Goal: Task Accomplishment & Management: Manage account settings

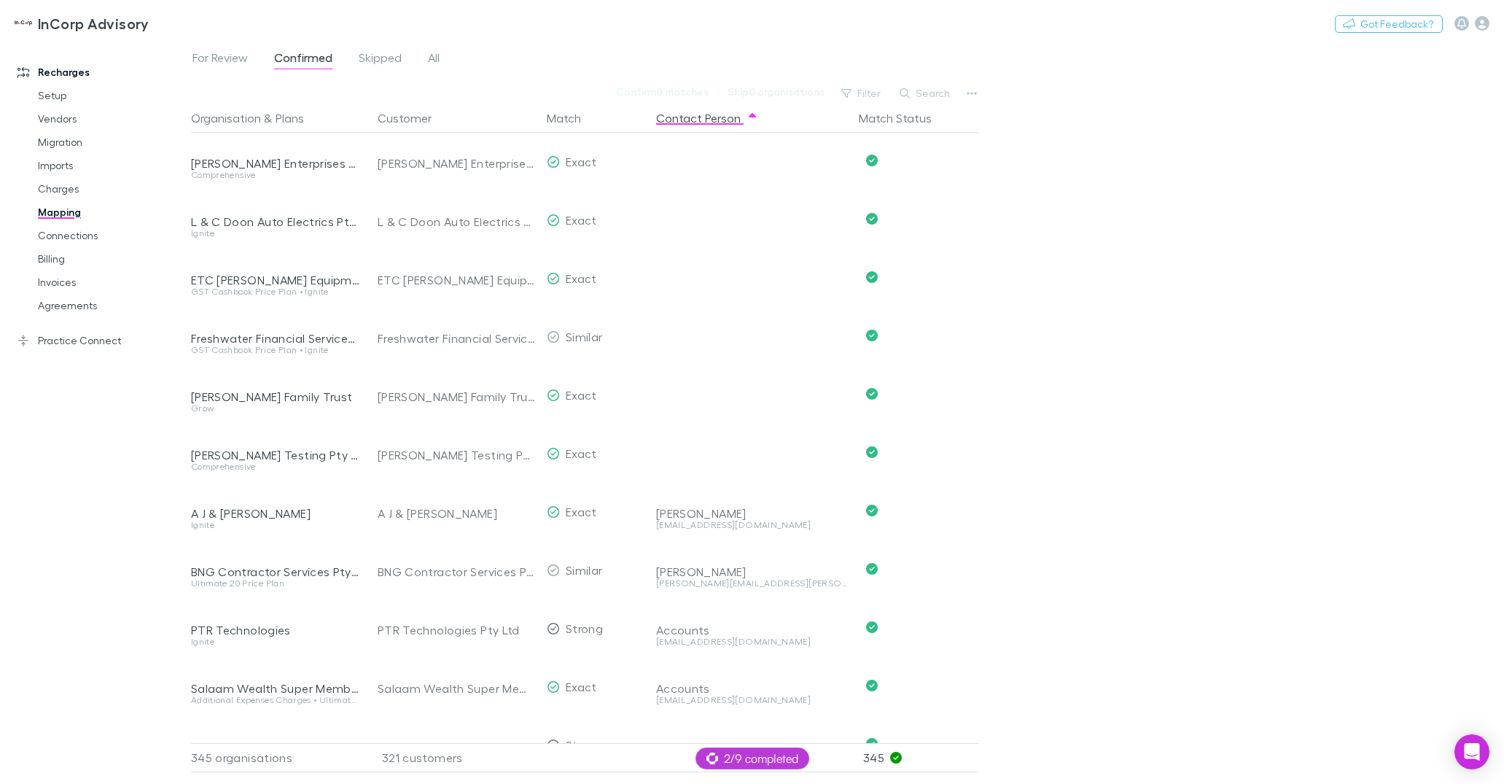
click at [175, 17] on button "Switch company" at bounding box center [212, 23] width 96 height 17
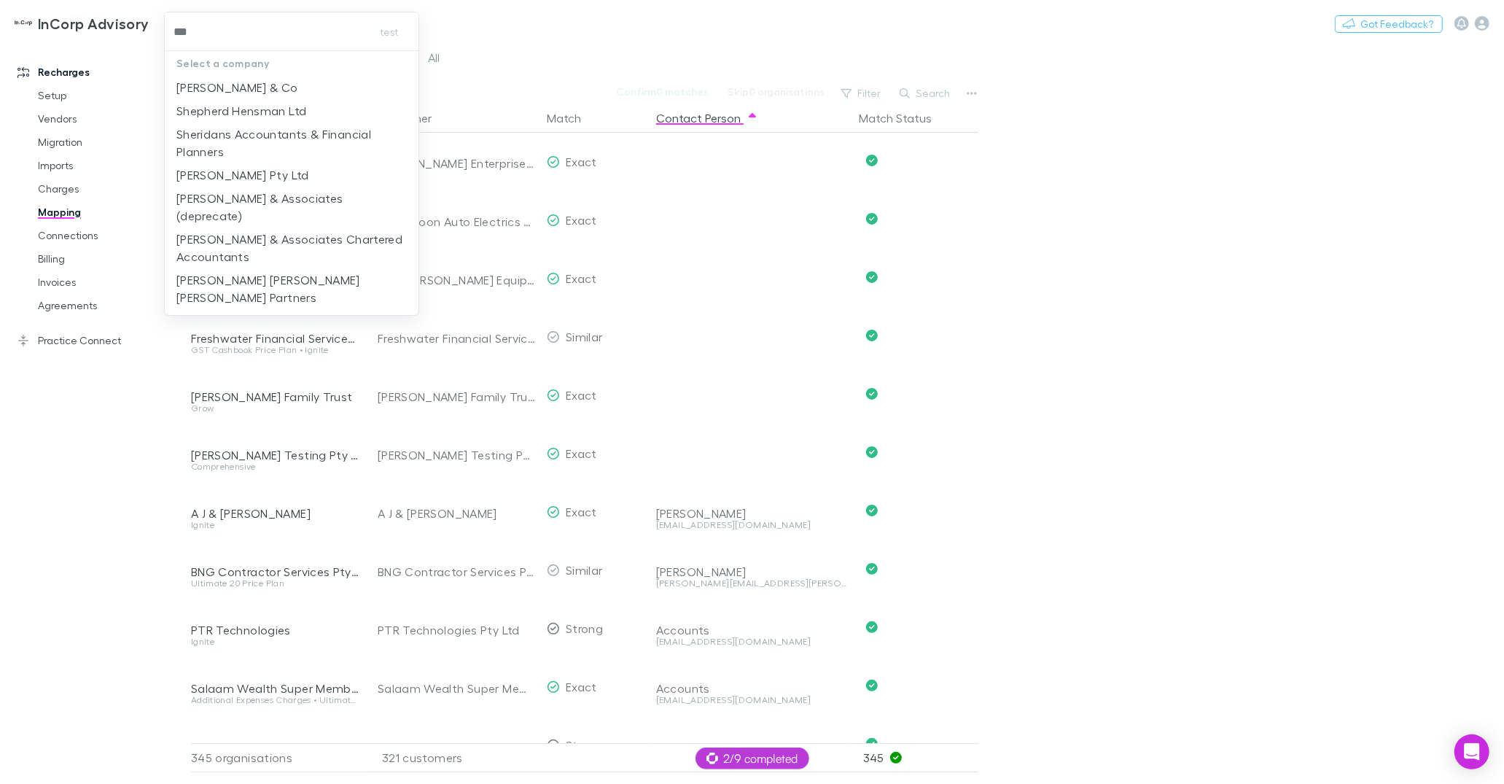
type input "****"
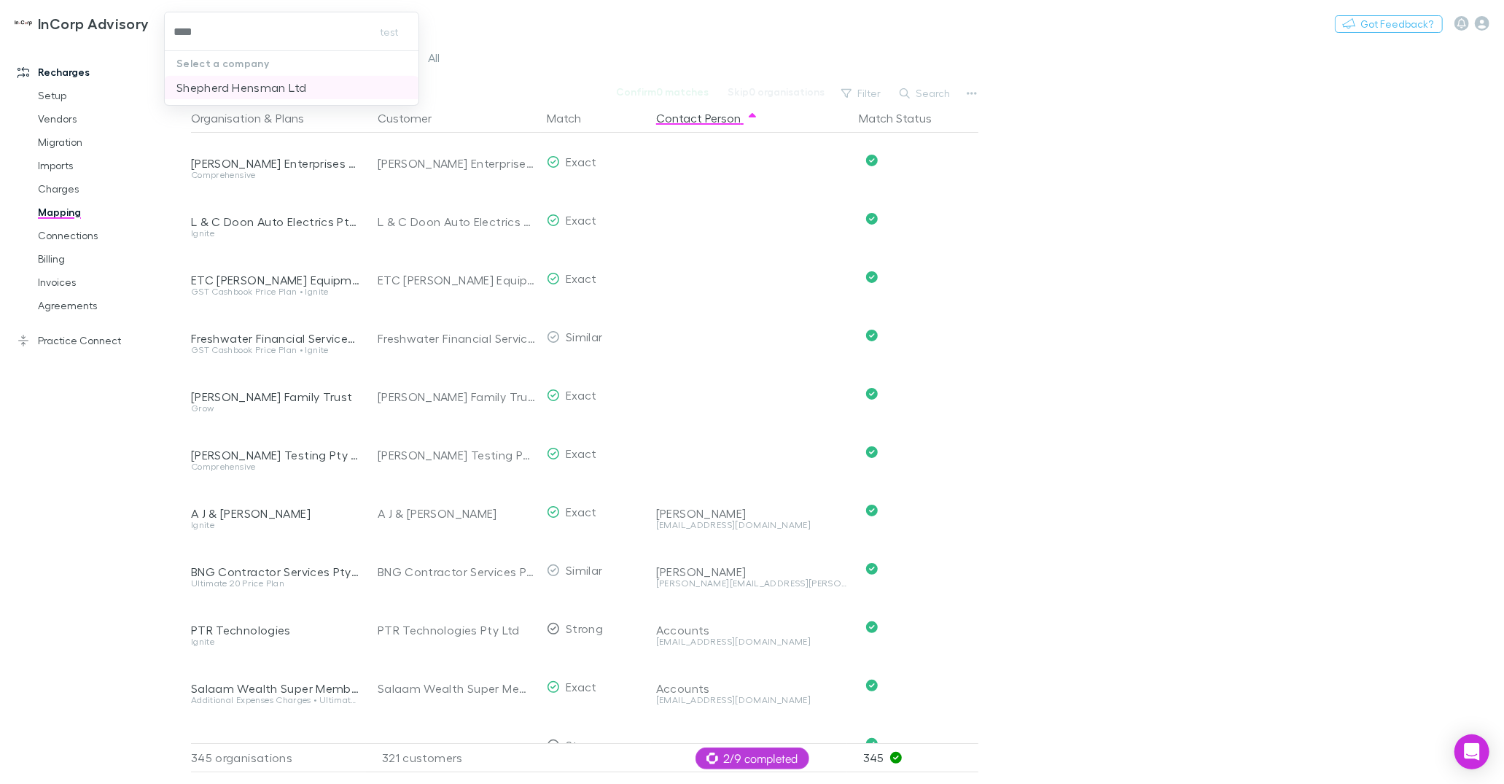
click at [222, 84] on p "Shepherd Hensman Ltd" at bounding box center [241, 87] width 130 height 17
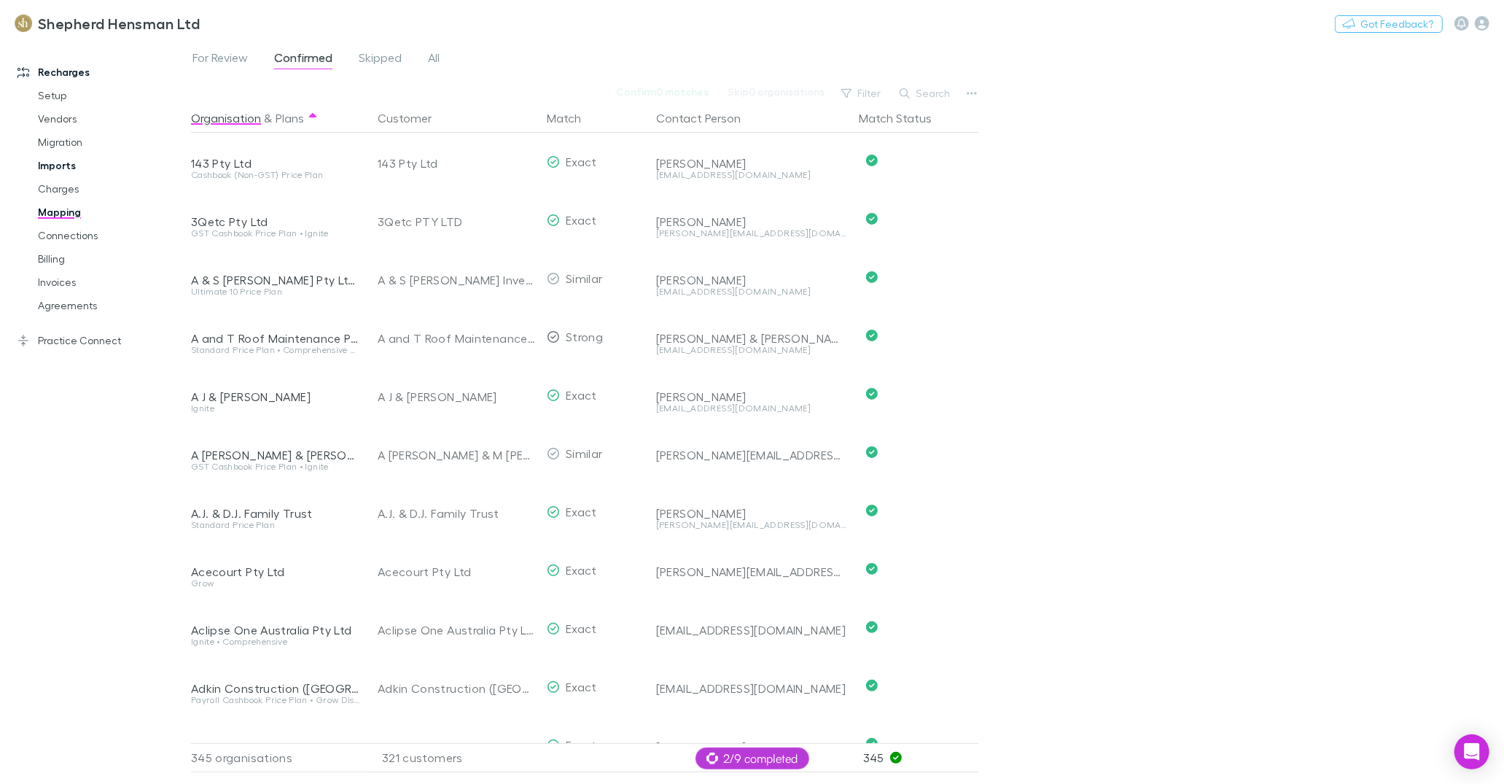
click at [65, 171] on link "Imports" at bounding box center [105, 165] width 165 height 23
click at [62, 167] on link "Imports" at bounding box center [105, 165] width 165 height 23
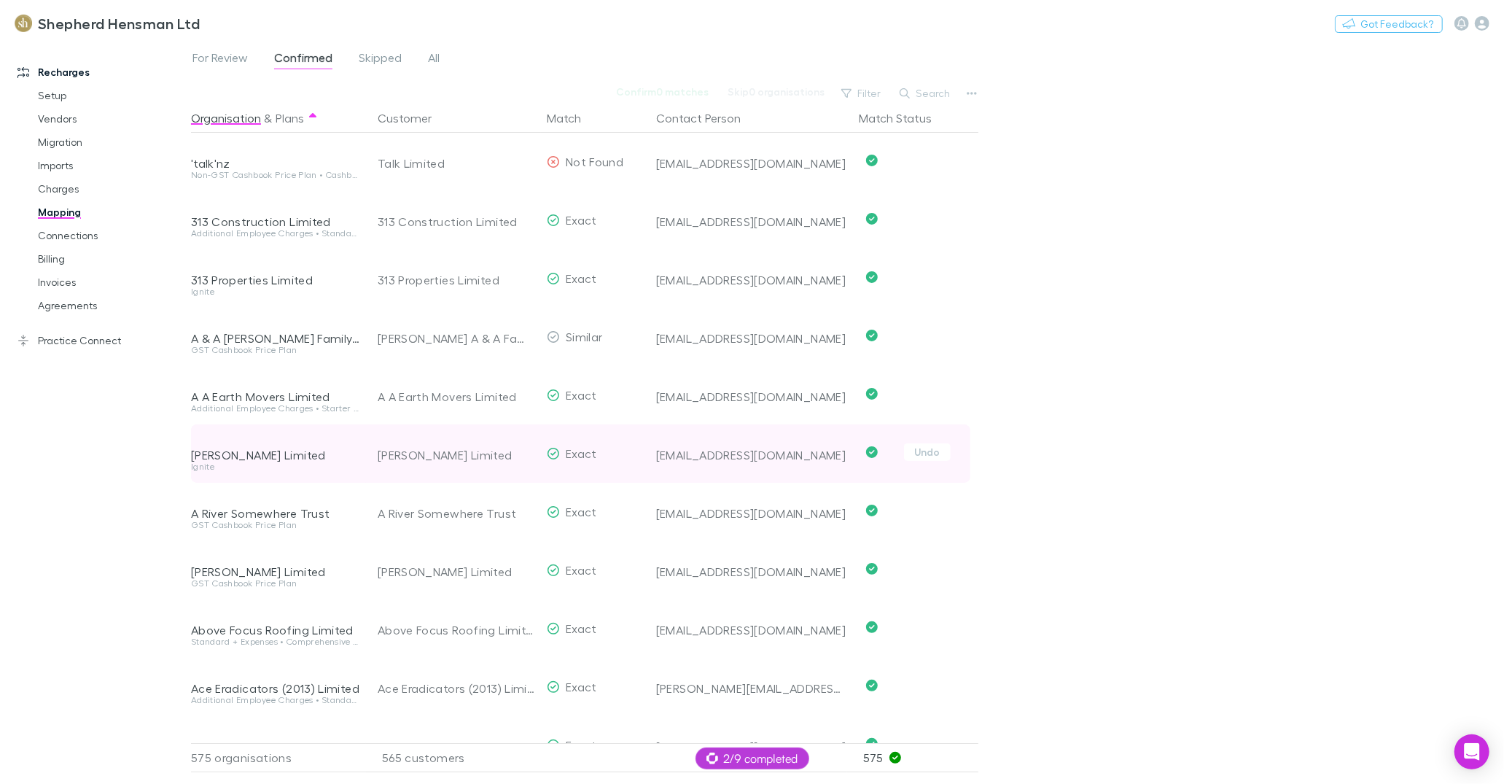
scroll to position [806, 0]
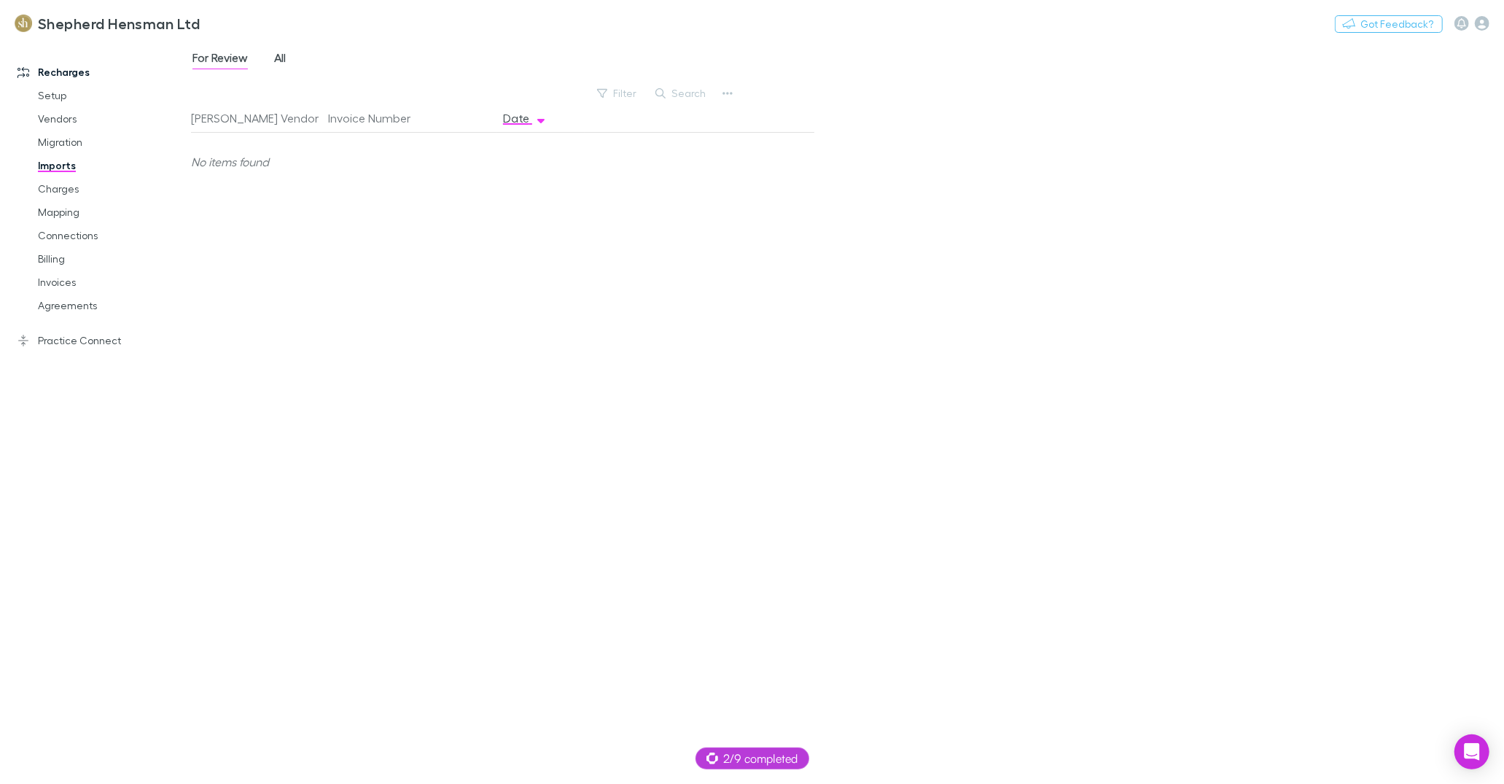
click at [279, 58] on span "All" at bounding box center [280, 59] width 12 height 19
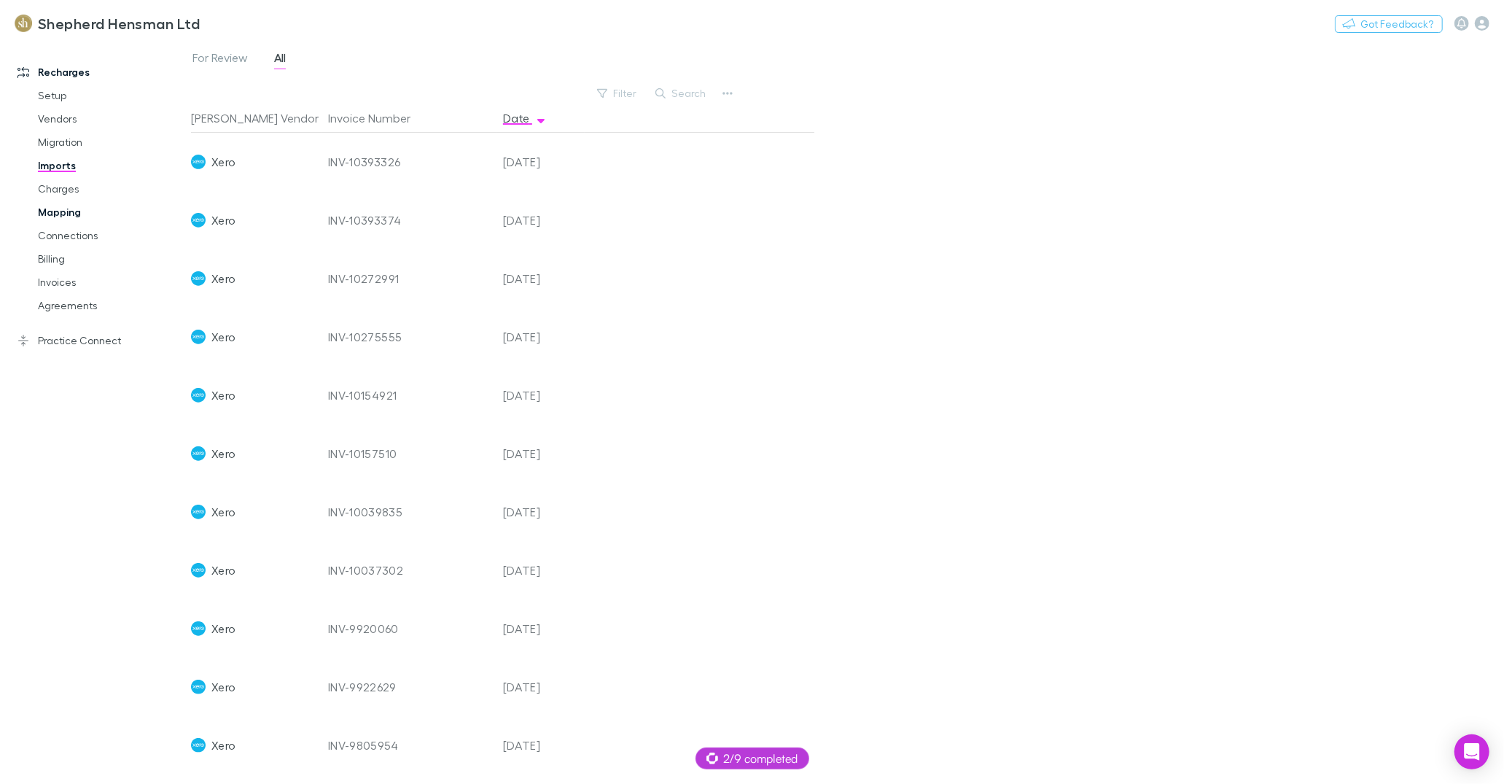
click at [79, 211] on link "Mapping" at bounding box center [105, 211] width 165 height 23
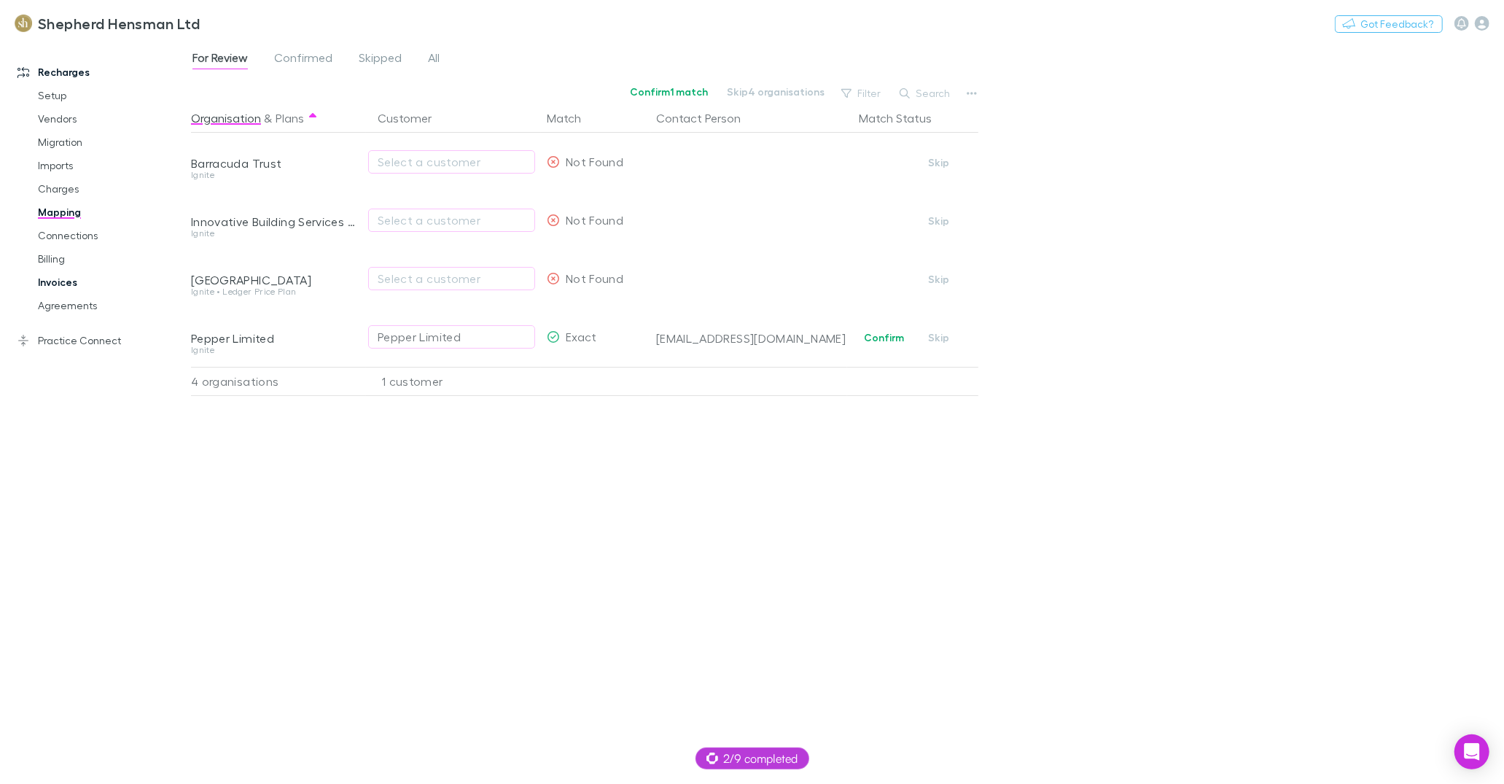
click at [62, 278] on link "Invoices" at bounding box center [105, 281] width 165 height 23
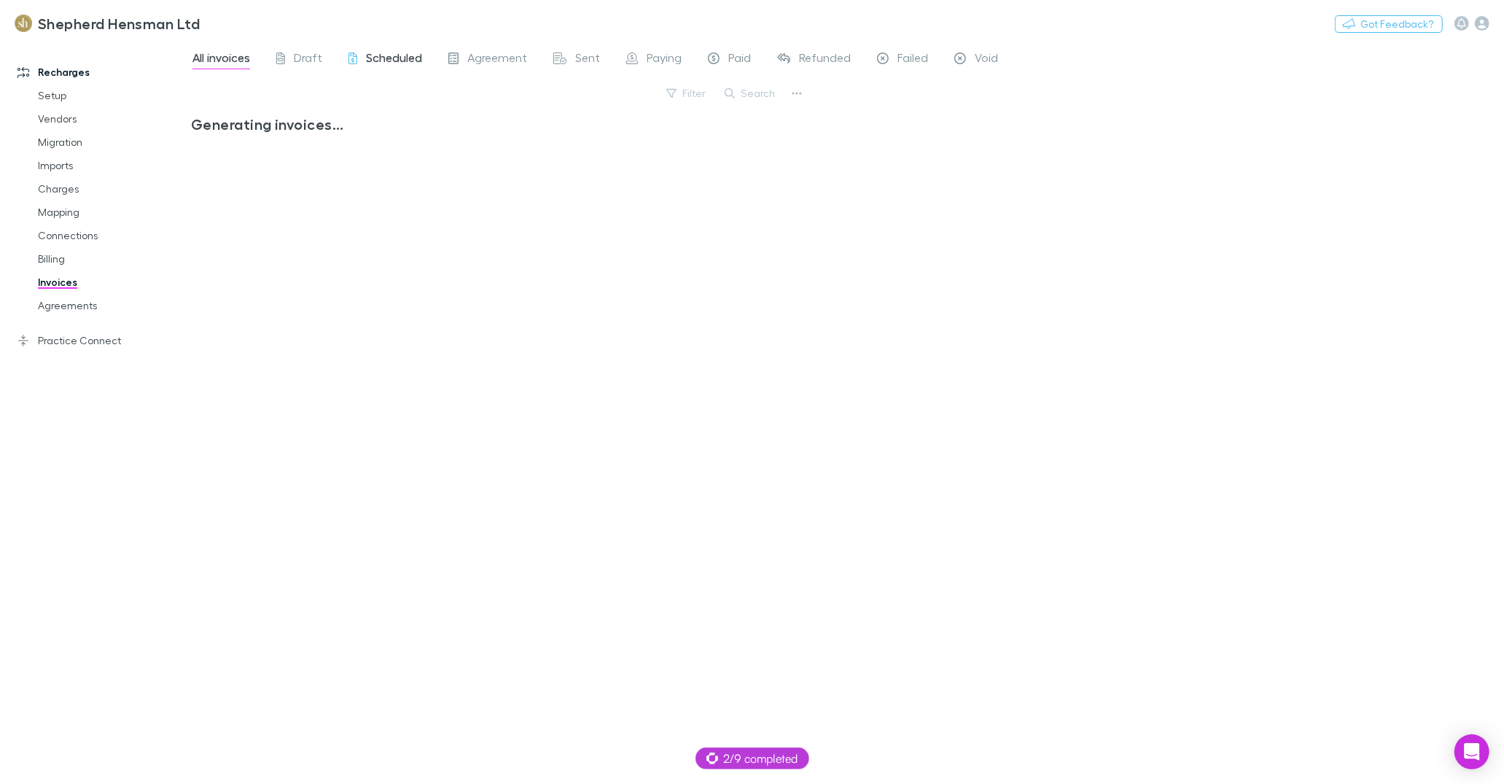
click at [380, 58] on span "Scheduled" at bounding box center [394, 59] width 56 height 19
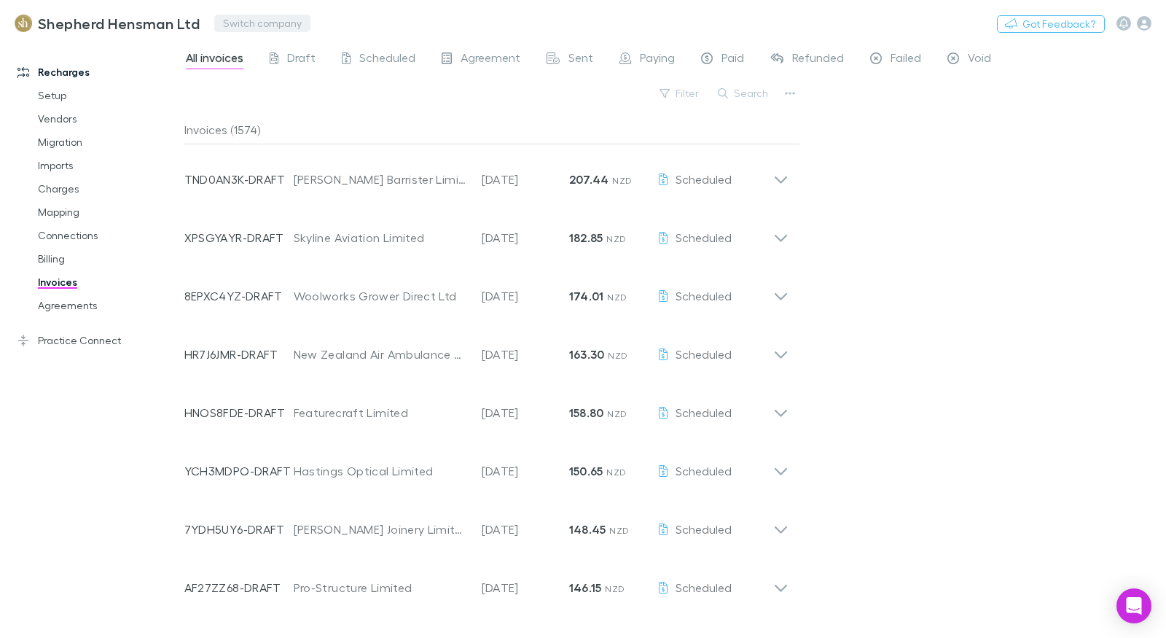
click at [273, 23] on button "Switch company" at bounding box center [262, 23] width 96 height 17
type input "******"
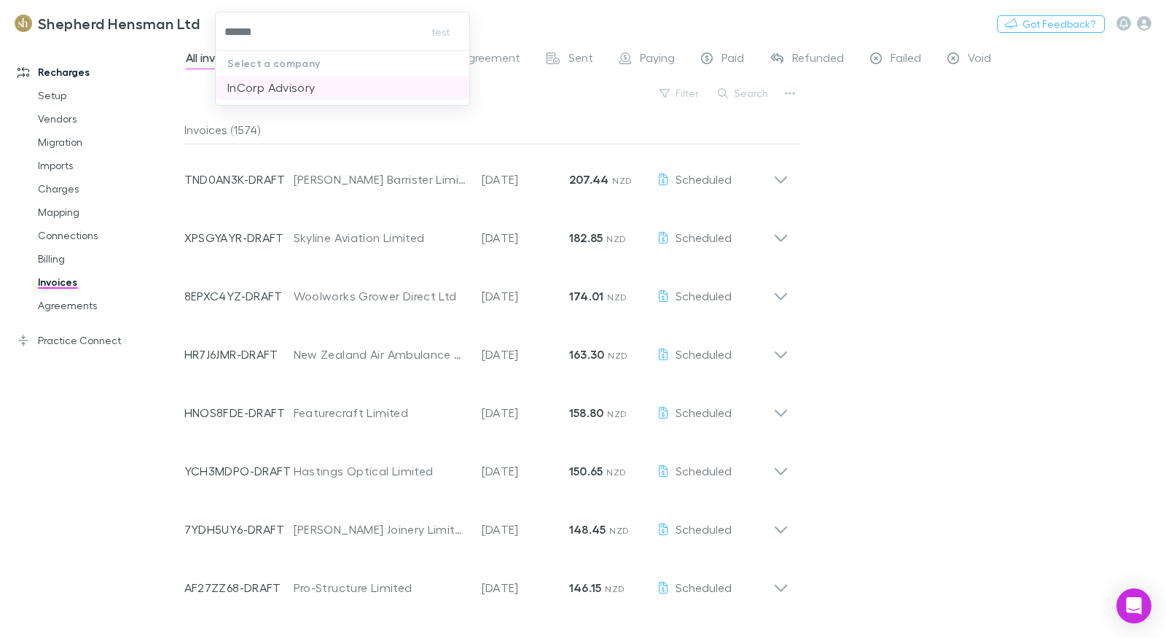
click at [298, 79] on p "InCorp Advisory" at bounding box center [271, 87] width 88 height 17
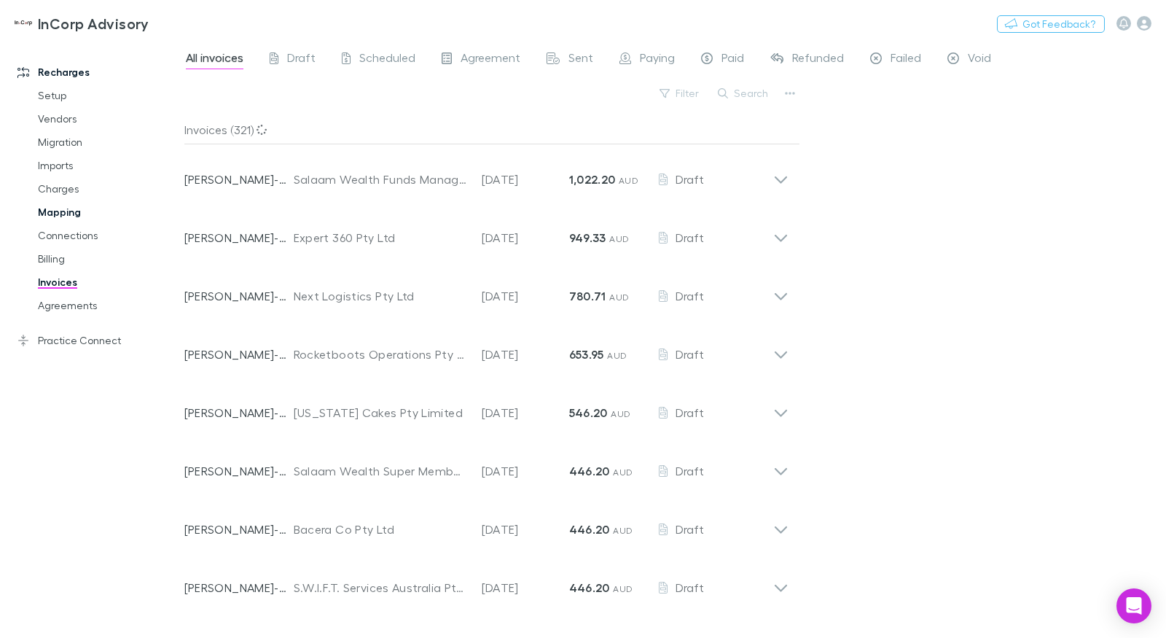
click at [86, 212] on link "Mapping" at bounding box center [102, 211] width 158 height 23
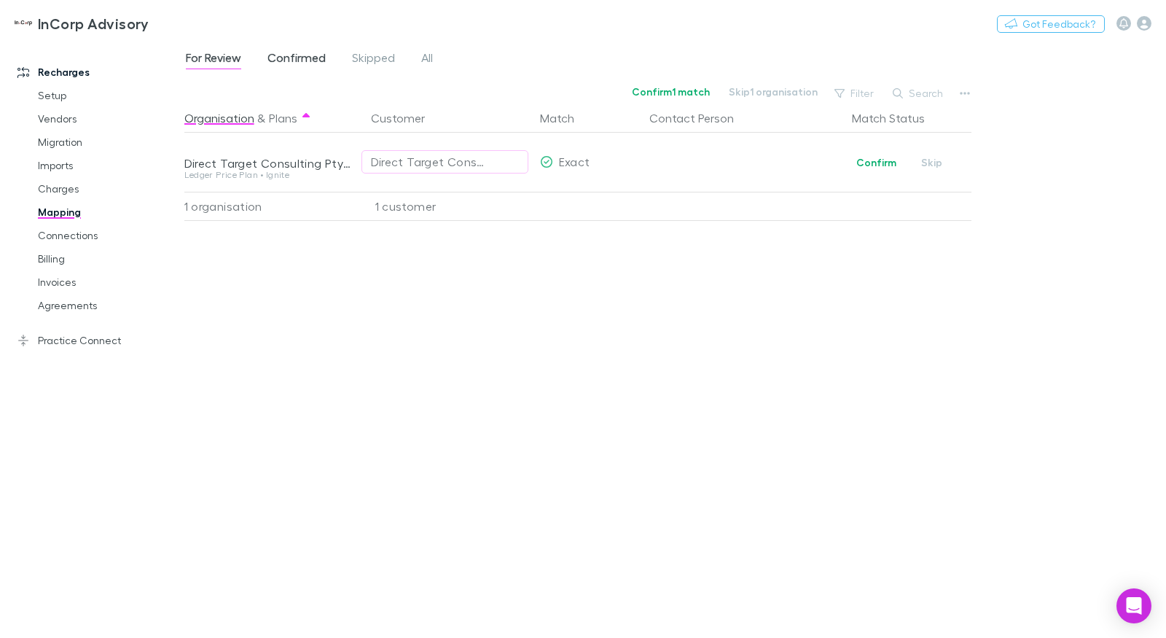
click at [311, 61] on span "Confirmed" at bounding box center [297, 59] width 58 height 19
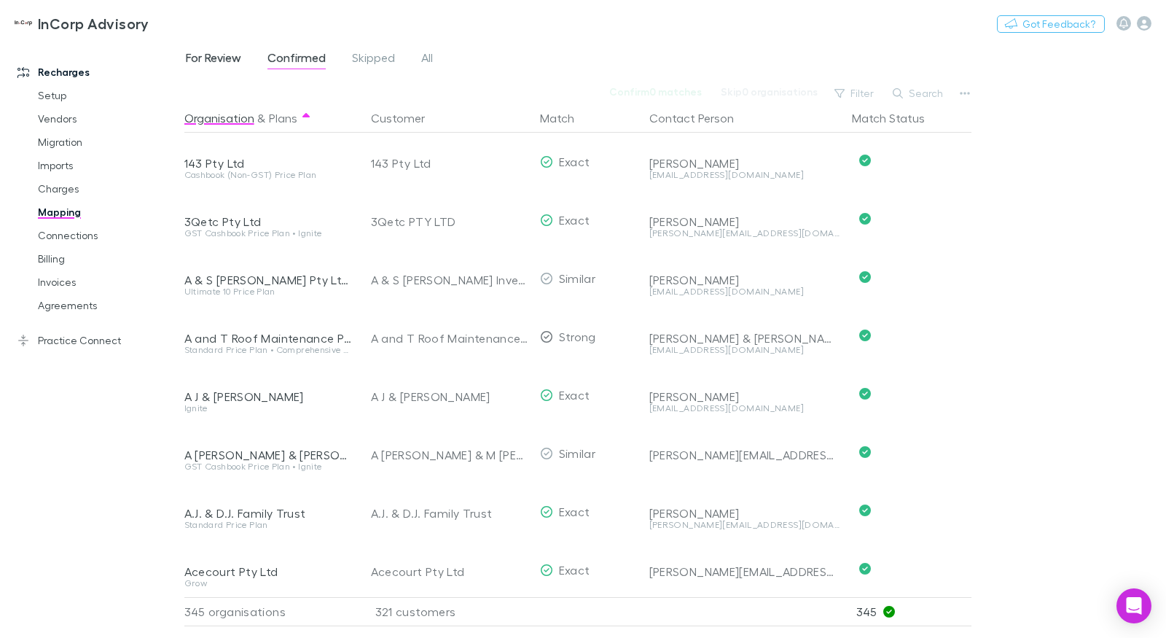
click at [221, 60] on span "For Review" at bounding box center [213, 59] width 55 height 19
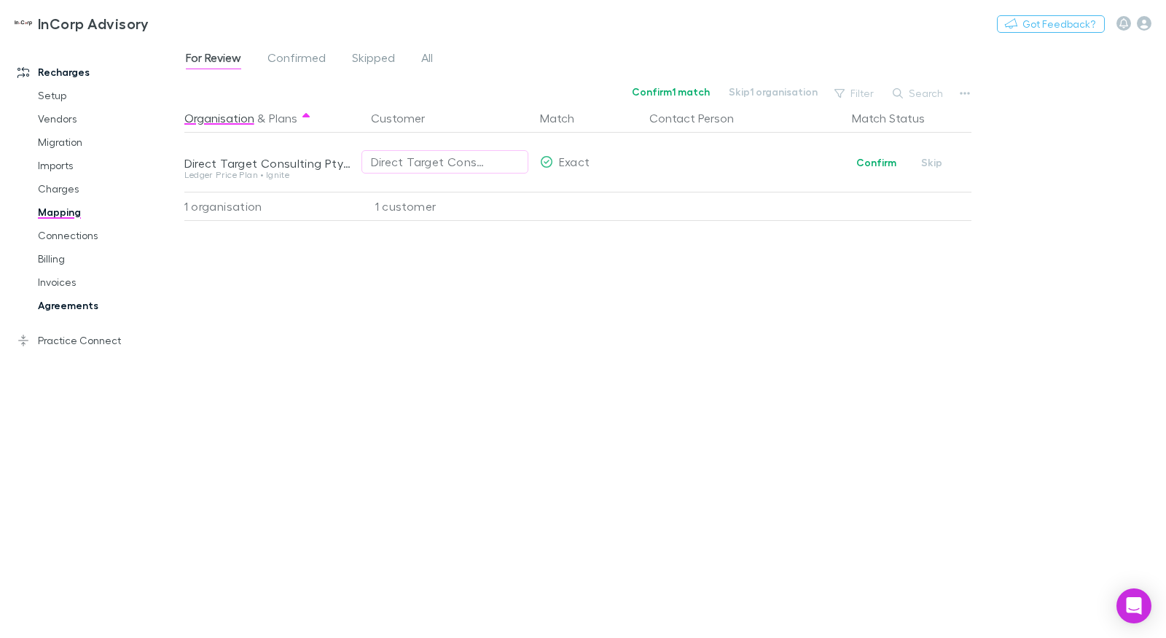
click at [79, 304] on link "Agreements" at bounding box center [102, 305] width 158 height 23
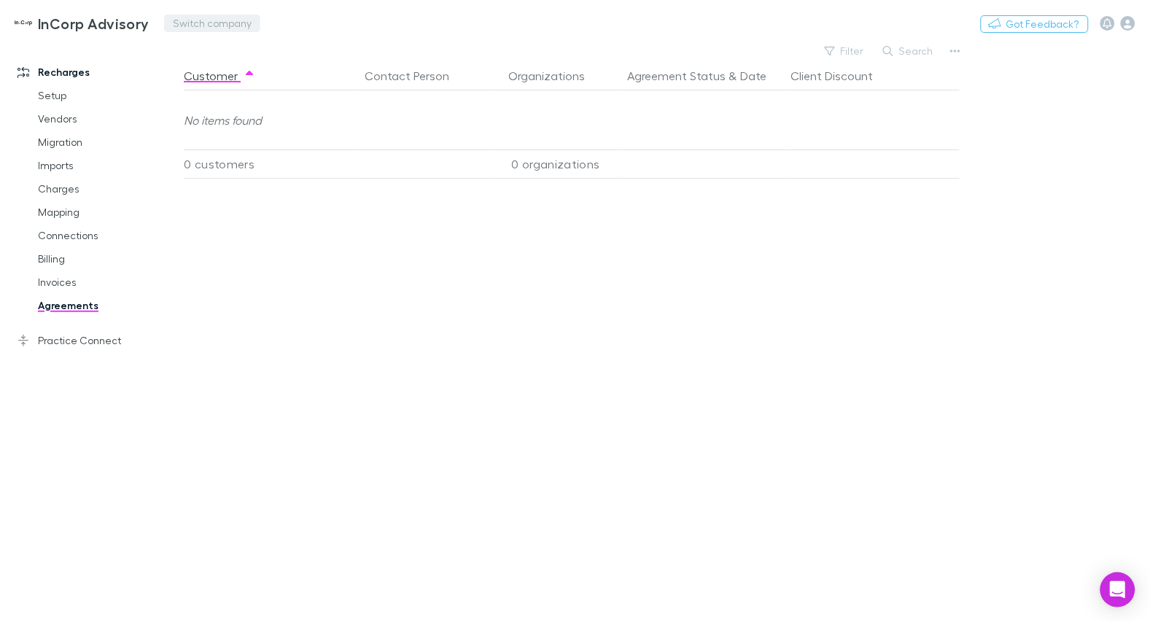
click at [181, 28] on button "Switch company" at bounding box center [212, 23] width 96 height 17
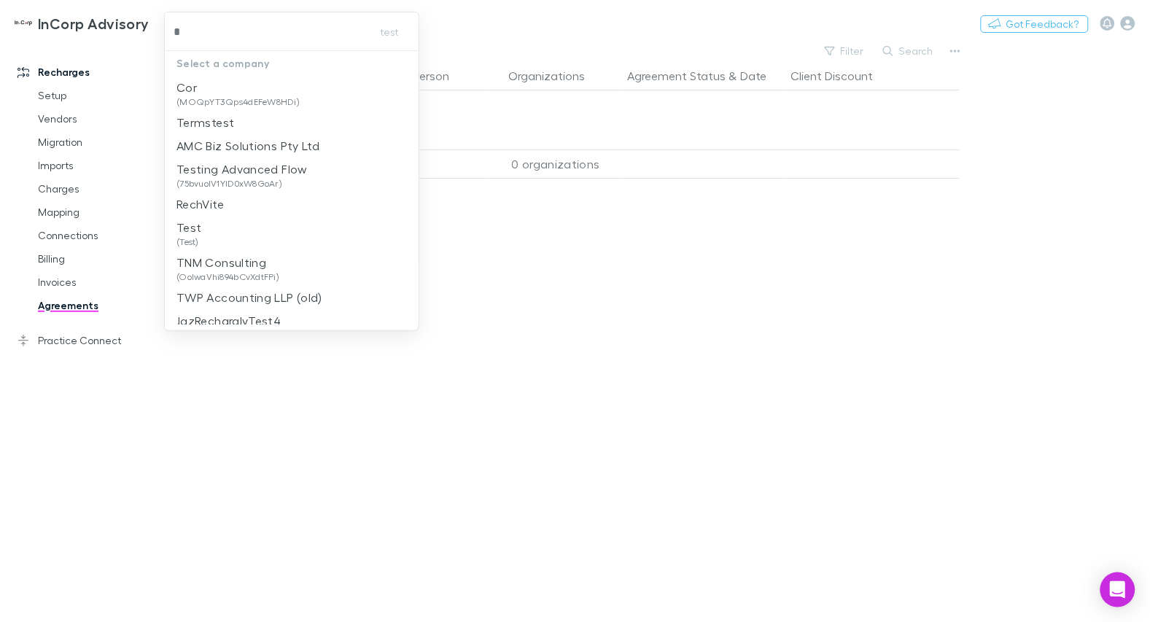
type input "**"
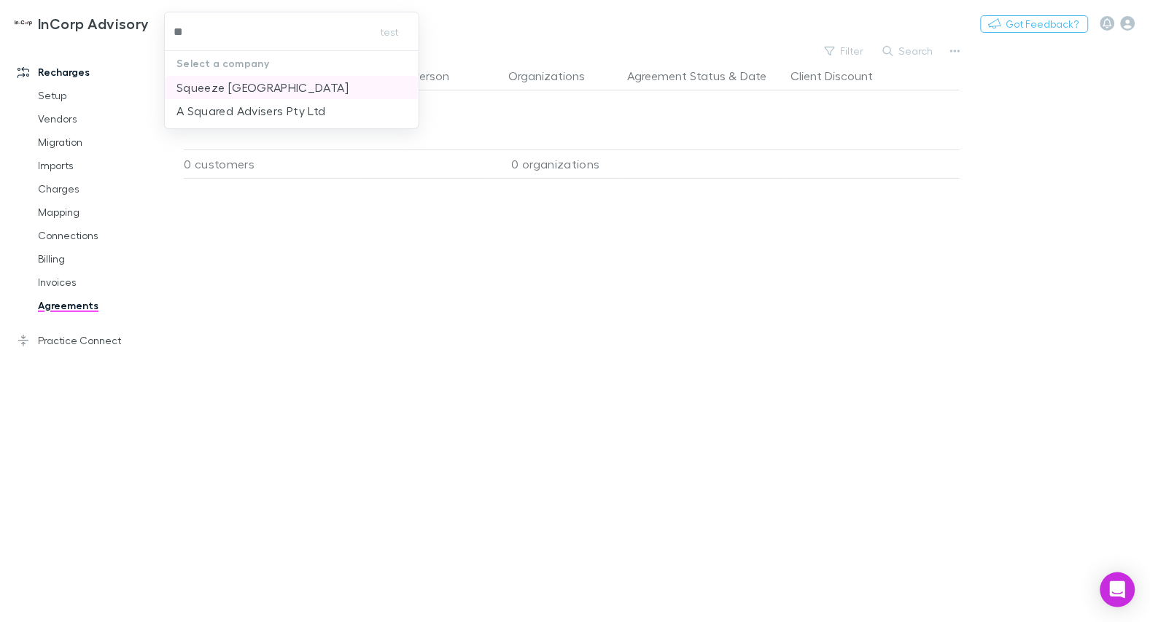
click at [245, 84] on p "Squeeze North Sydney" at bounding box center [262, 87] width 172 height 17
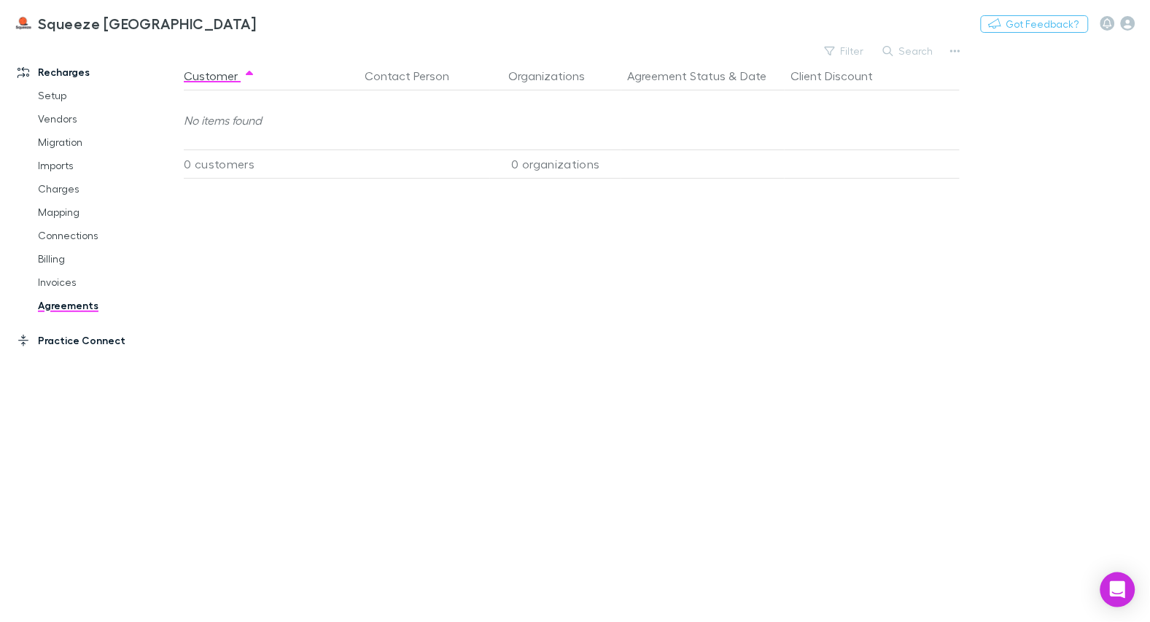
click at [94, 346] on link "Practice Connect" at bounding box center [92, 340] width 178 height 23
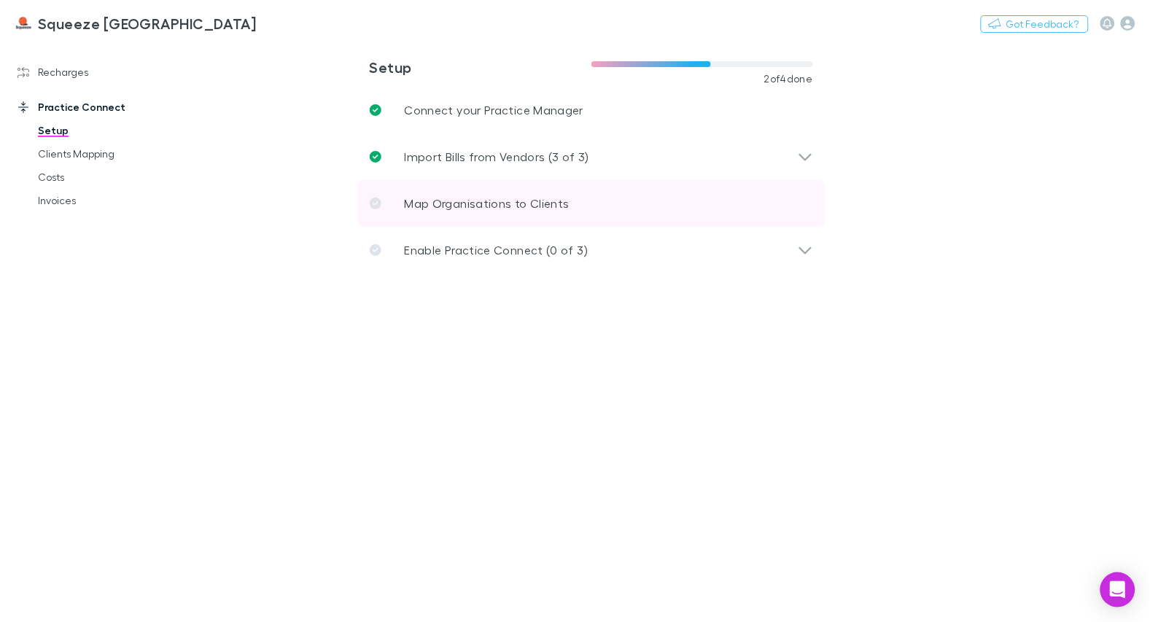
click at [490, 203] on p "Map Organisations to Clients" at bounding box center [487, 203] width 165 height 17
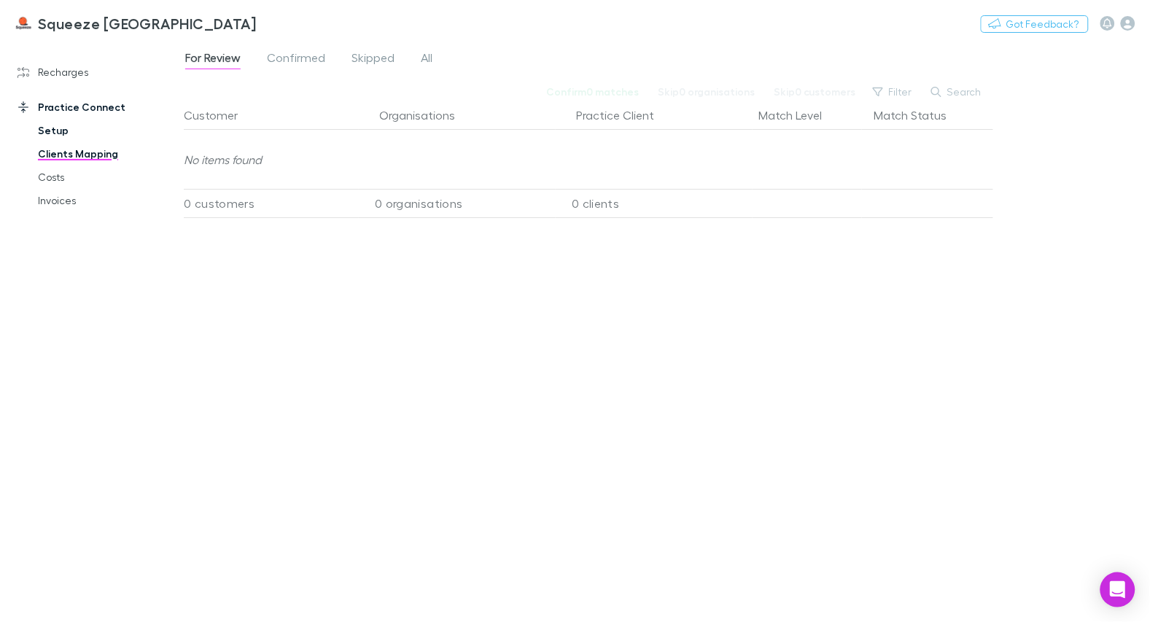
click at [50, 136] on link "Setup" at bounding box center [101, 130] width 157 height 23
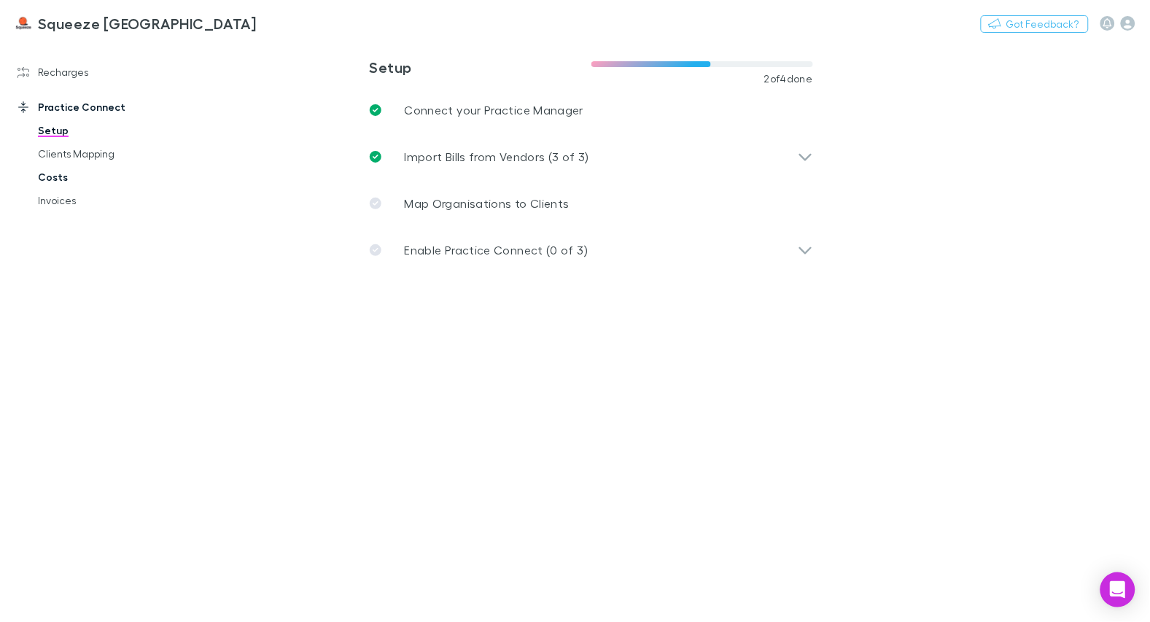
click at [51, 173] on link "Costs" at bounding box center [101, 176] width 157 height 23
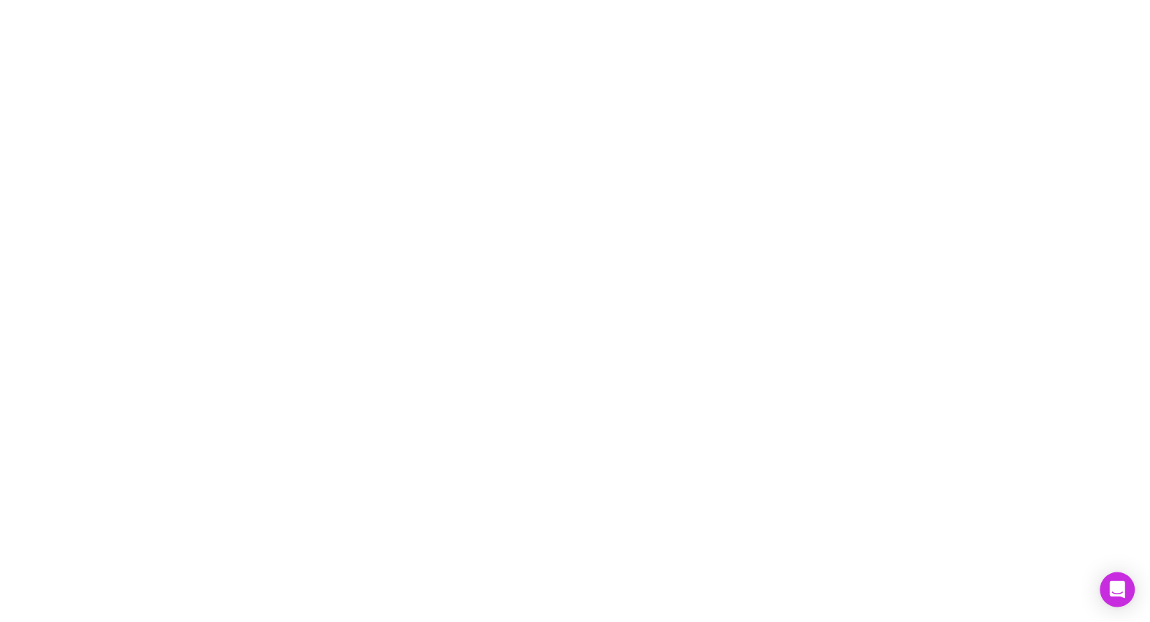
click at [51, 128] on div at bounding box center [575, 311] width 1150 height 622
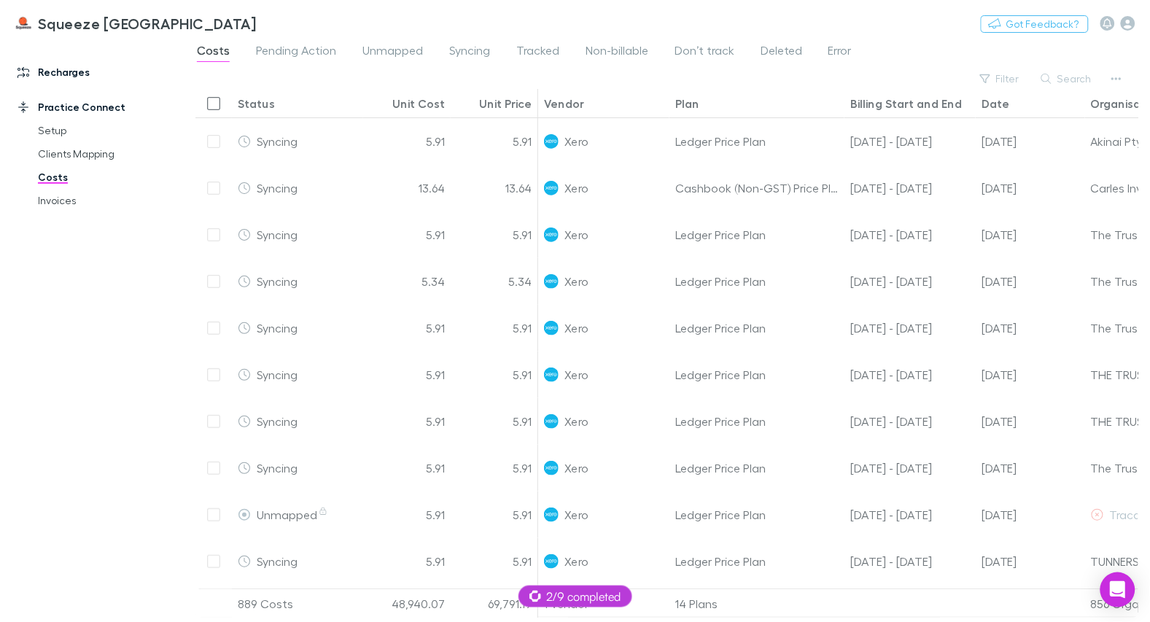
click at [49, 71] on link "Recharges" at bounding box center [92, 72] width 178 height 23
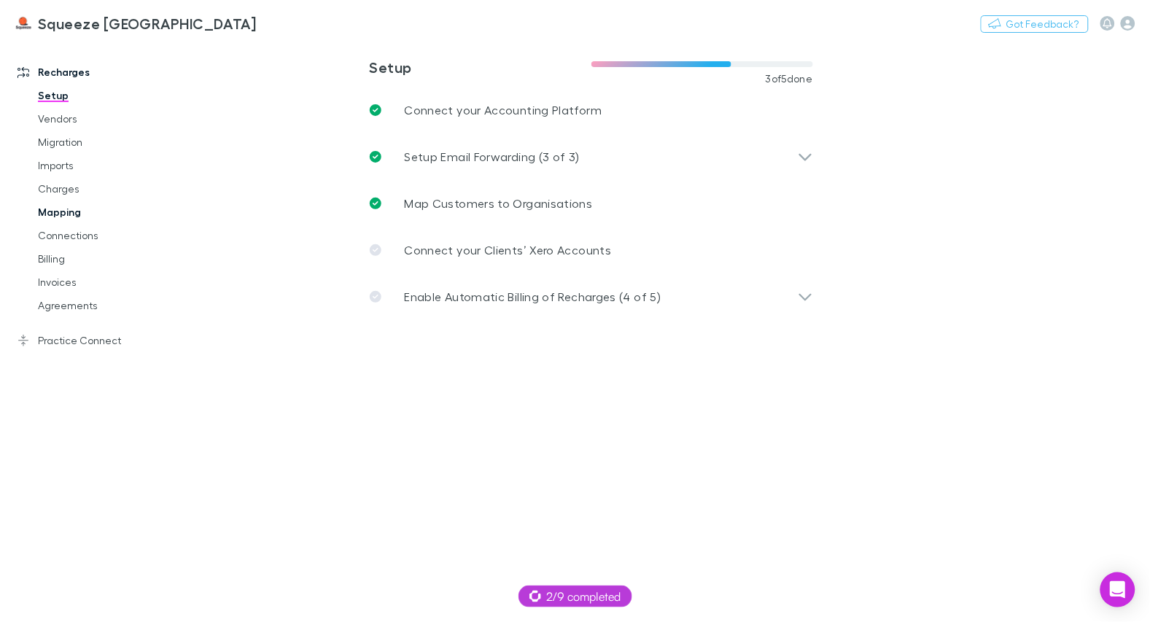
click at [71, 207] on link "Mapping" at bounding box center [101, 211] width 157 height 23
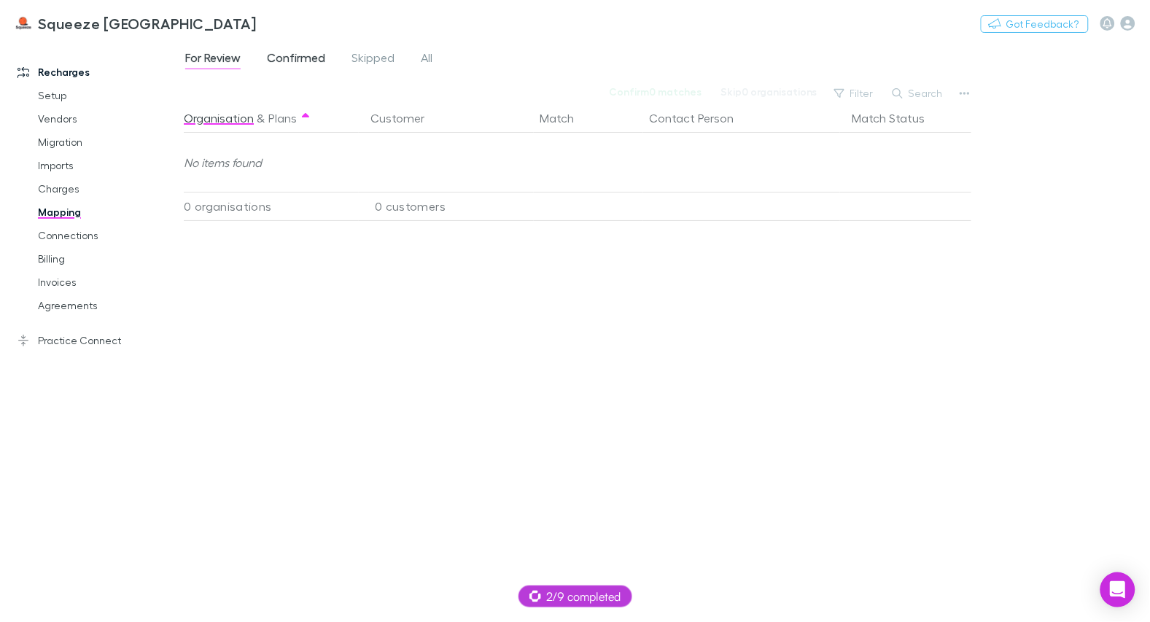
click at [286, 52] on span "Confirmed" at bounding box center [296, 59] width 58 height 19
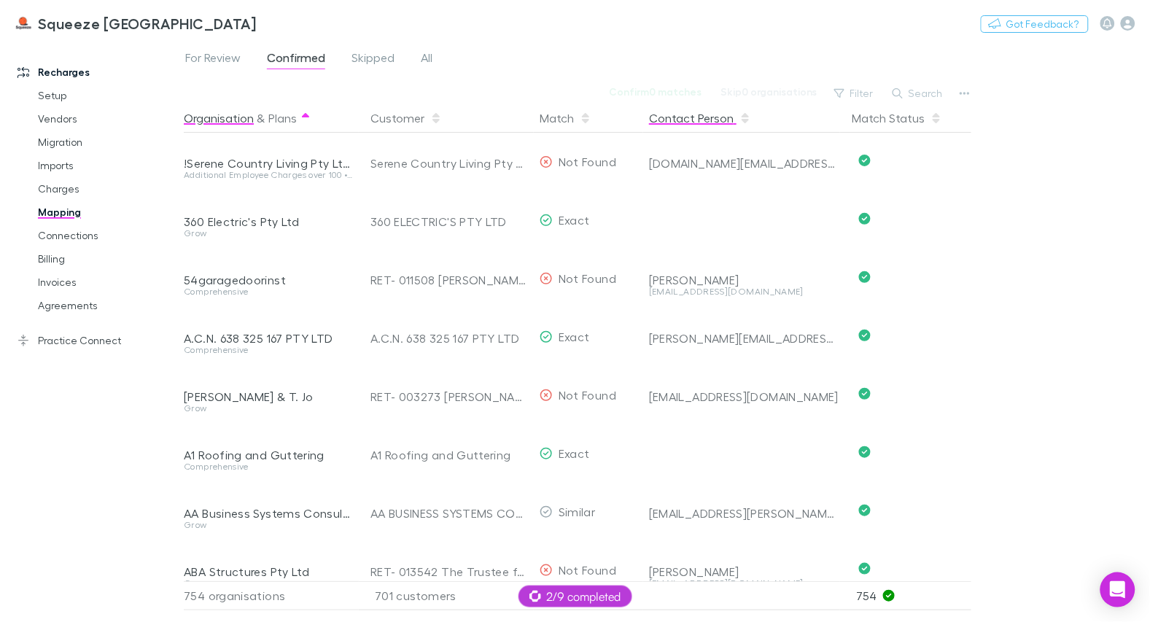
click at [694, 123] on button "Contact Person" at bounding box center [700, 118] width 102 height 29
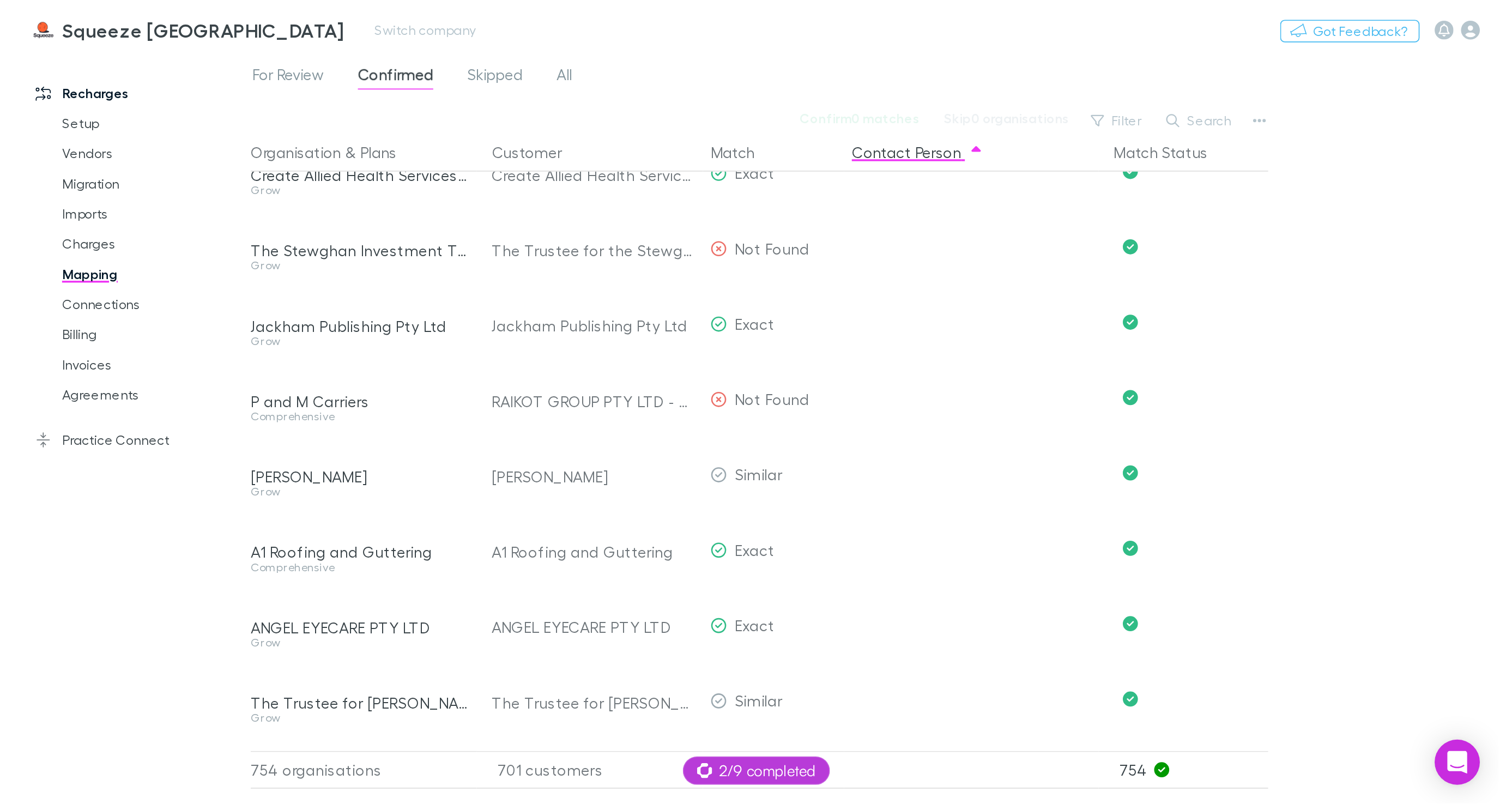
scroll to position [1019, 0]
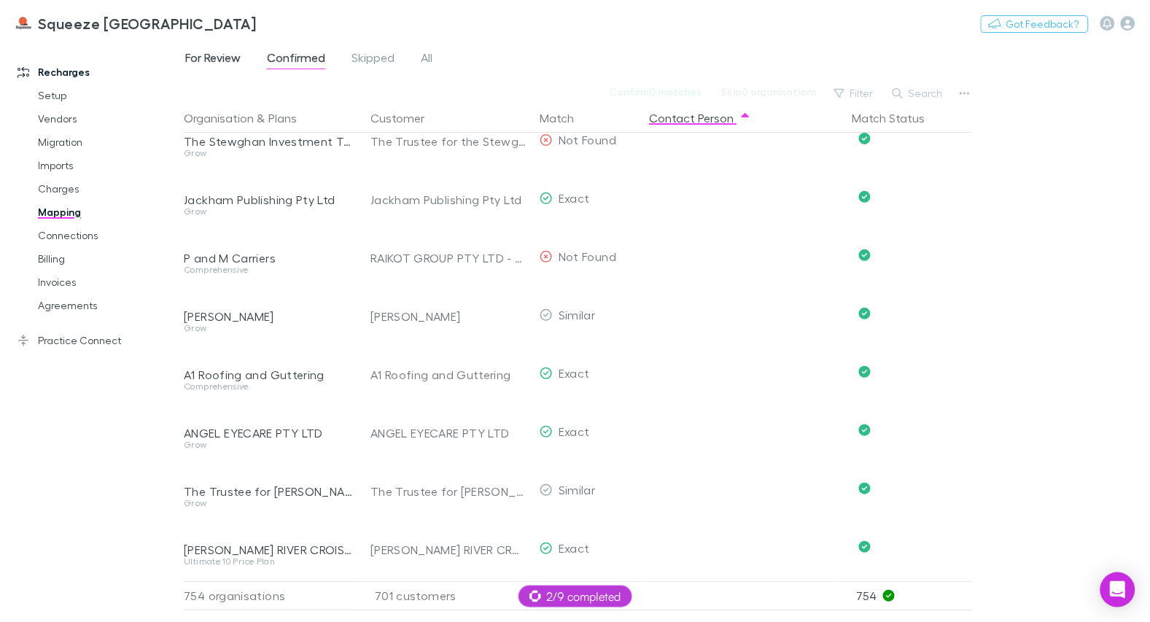
click at [219, 55] on span "For Review" at bounding box center [212, 59] width 55 height 19
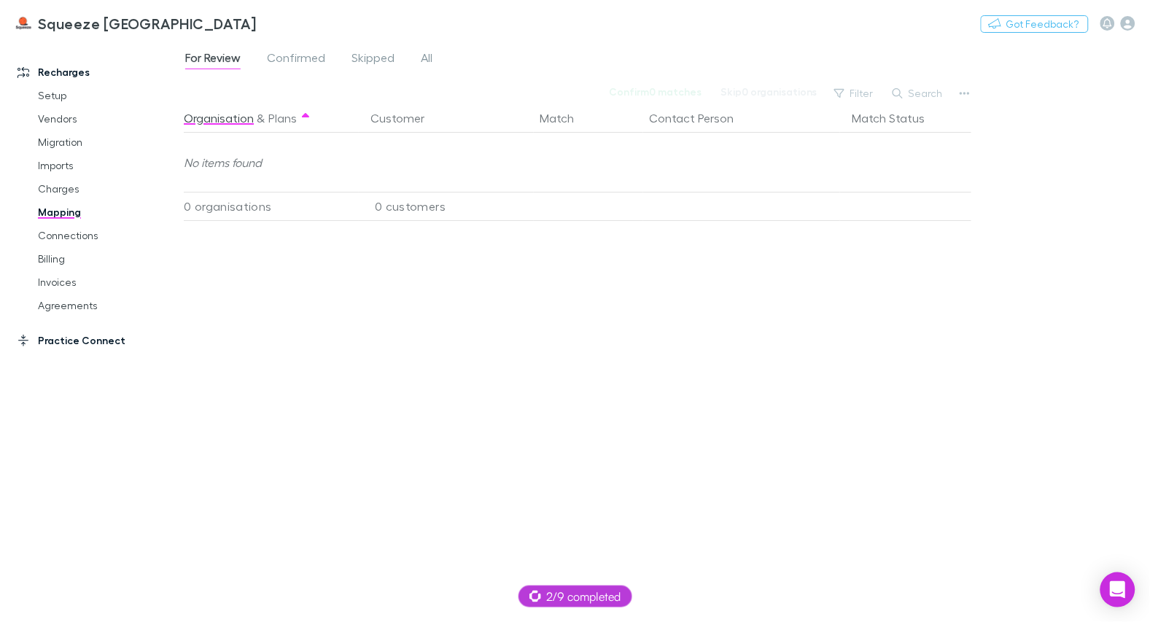
click at [81, 334] on link "Practice Connect" at bounding box center [92, 340] width 178 height 23
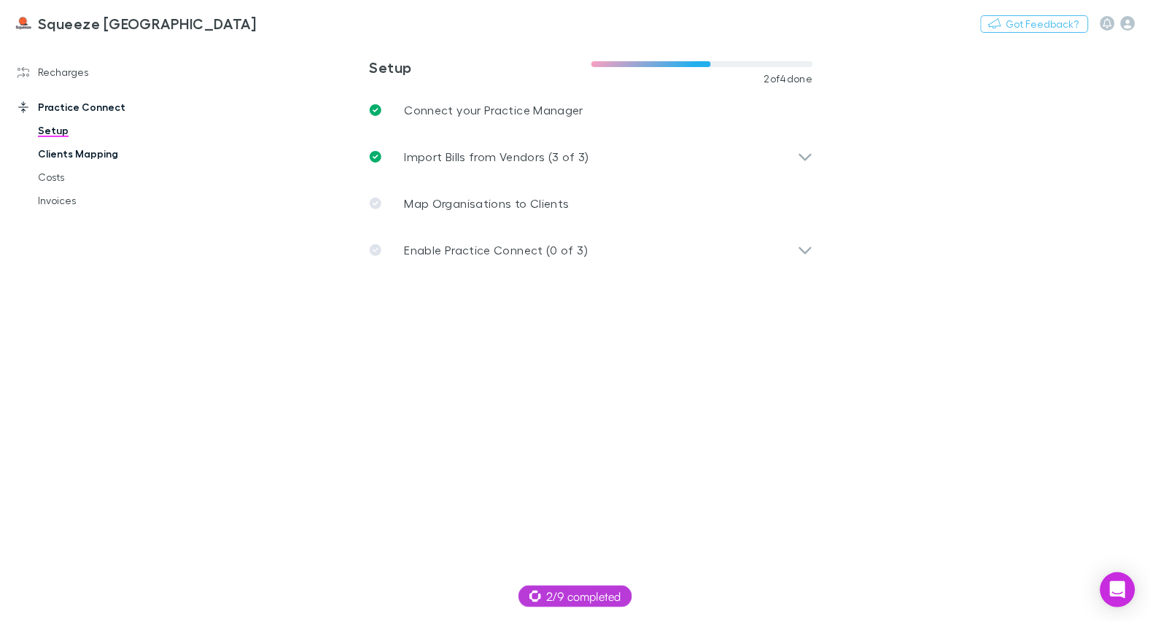
click at [88, 160] on link "Clients Mapping" at bounding box center [101, 153] width 157 height 23
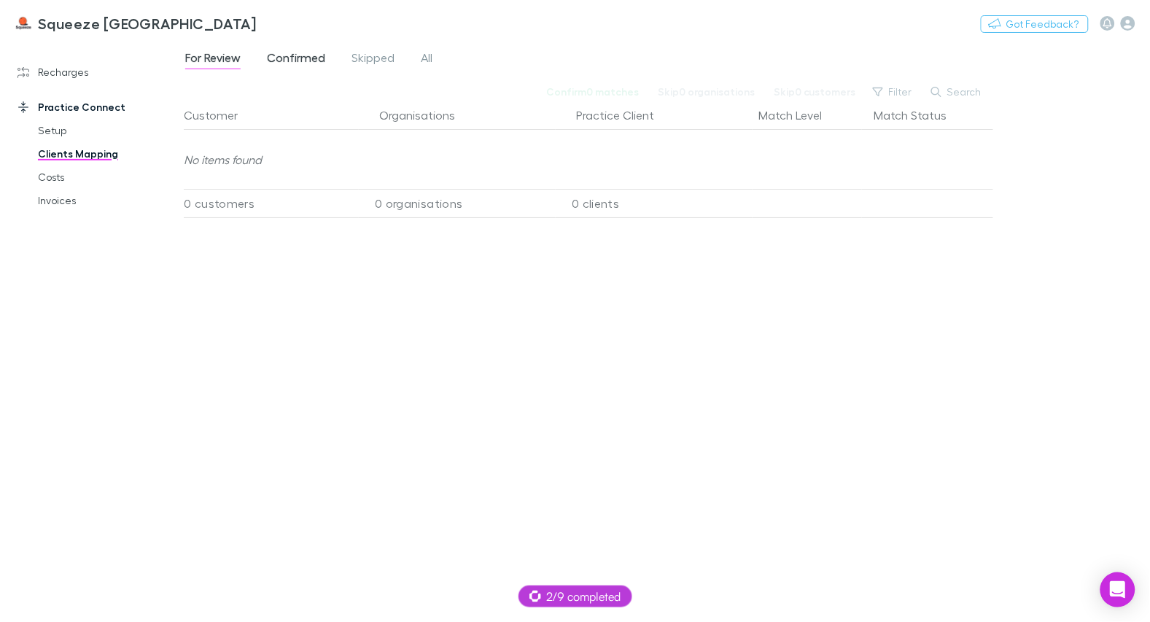
click at [278, 61] on span "Confirmed" at bounding box center [296, 59] width 58 height 19
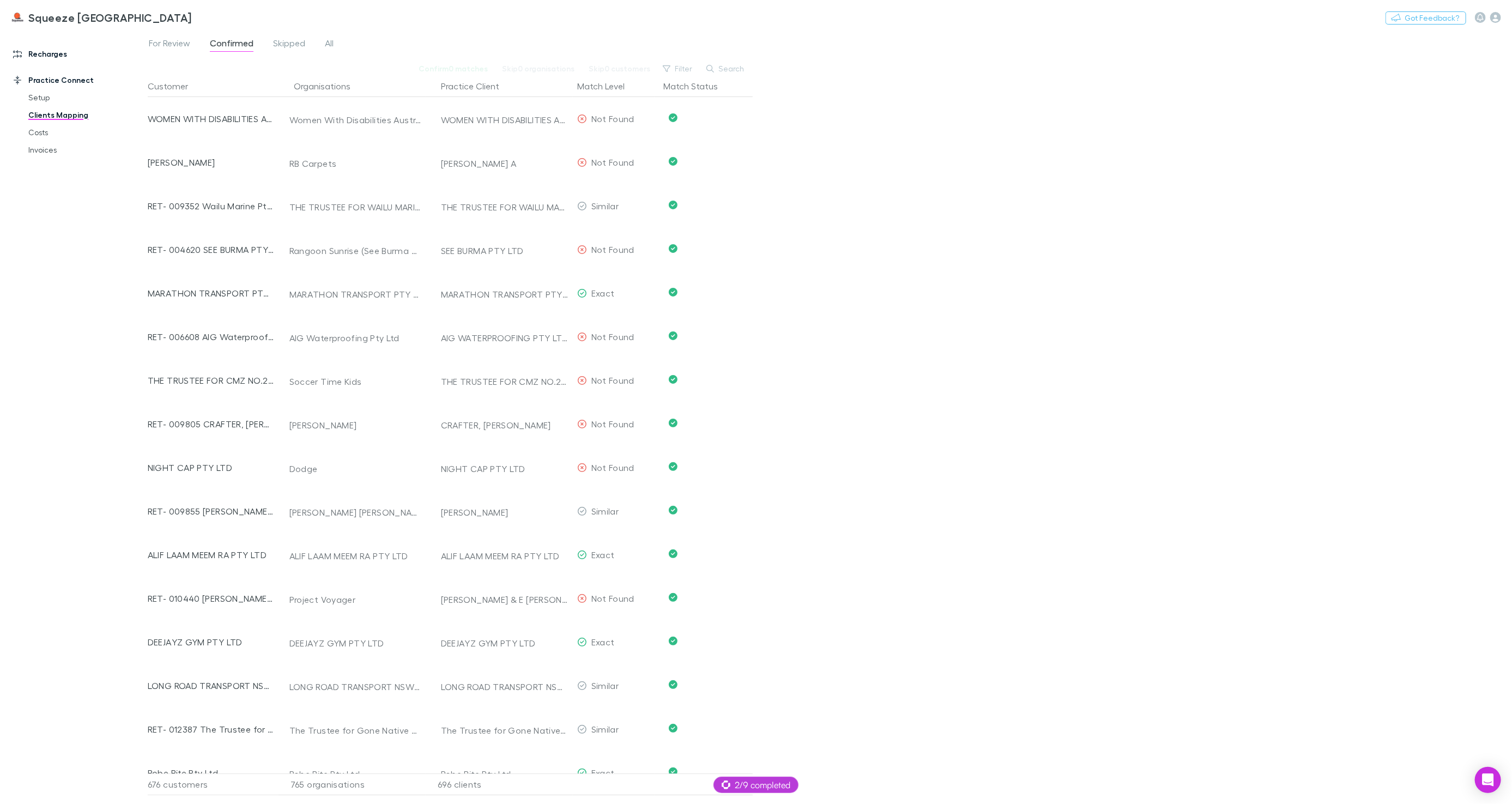
click at [45, 55] on link "Recharges" at bounding box center [74, 54] width 144 height 17
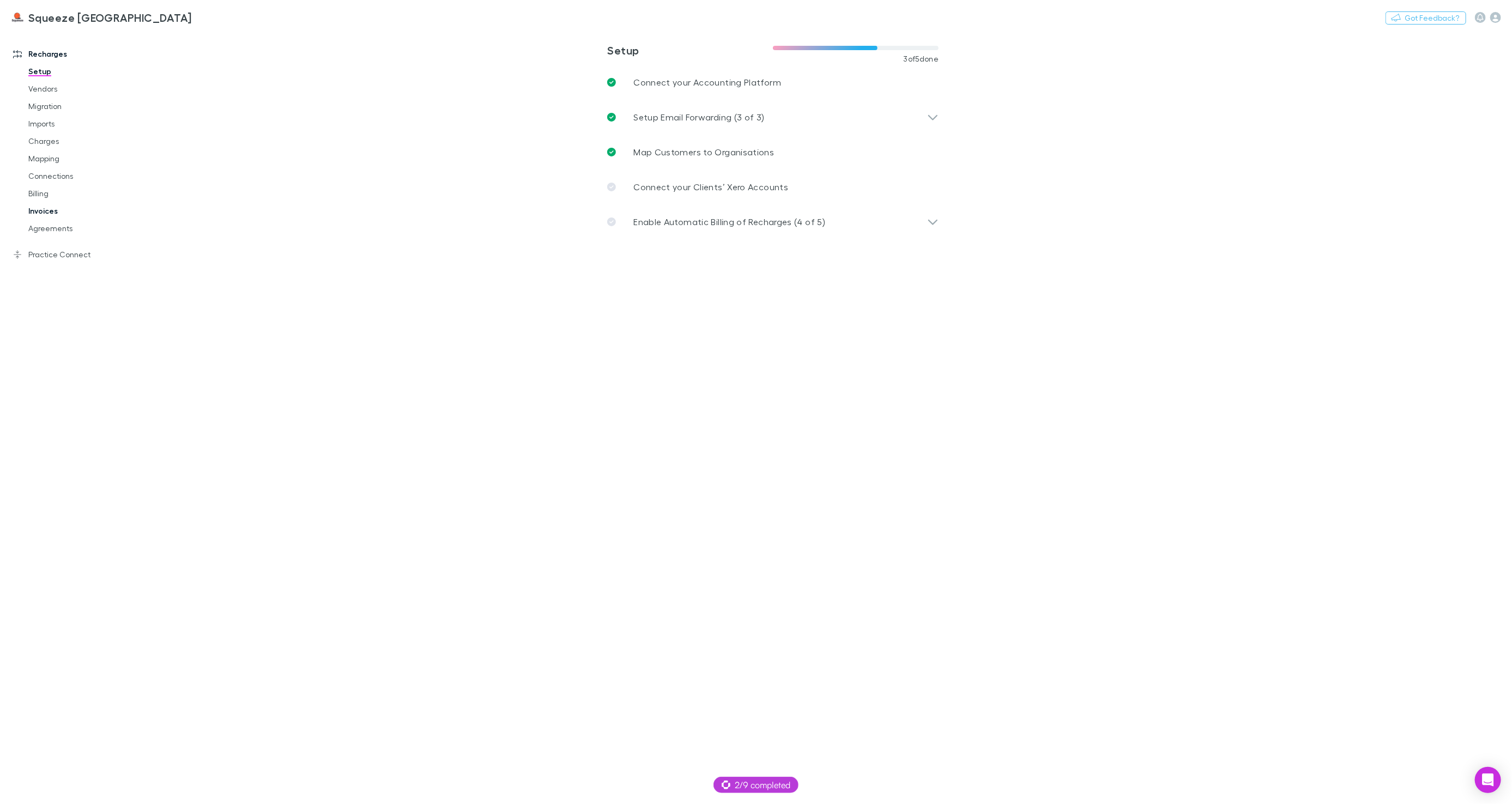
click at [49, 212] on link "Invoices" at bounding box center [81, 210] width 128 height 17
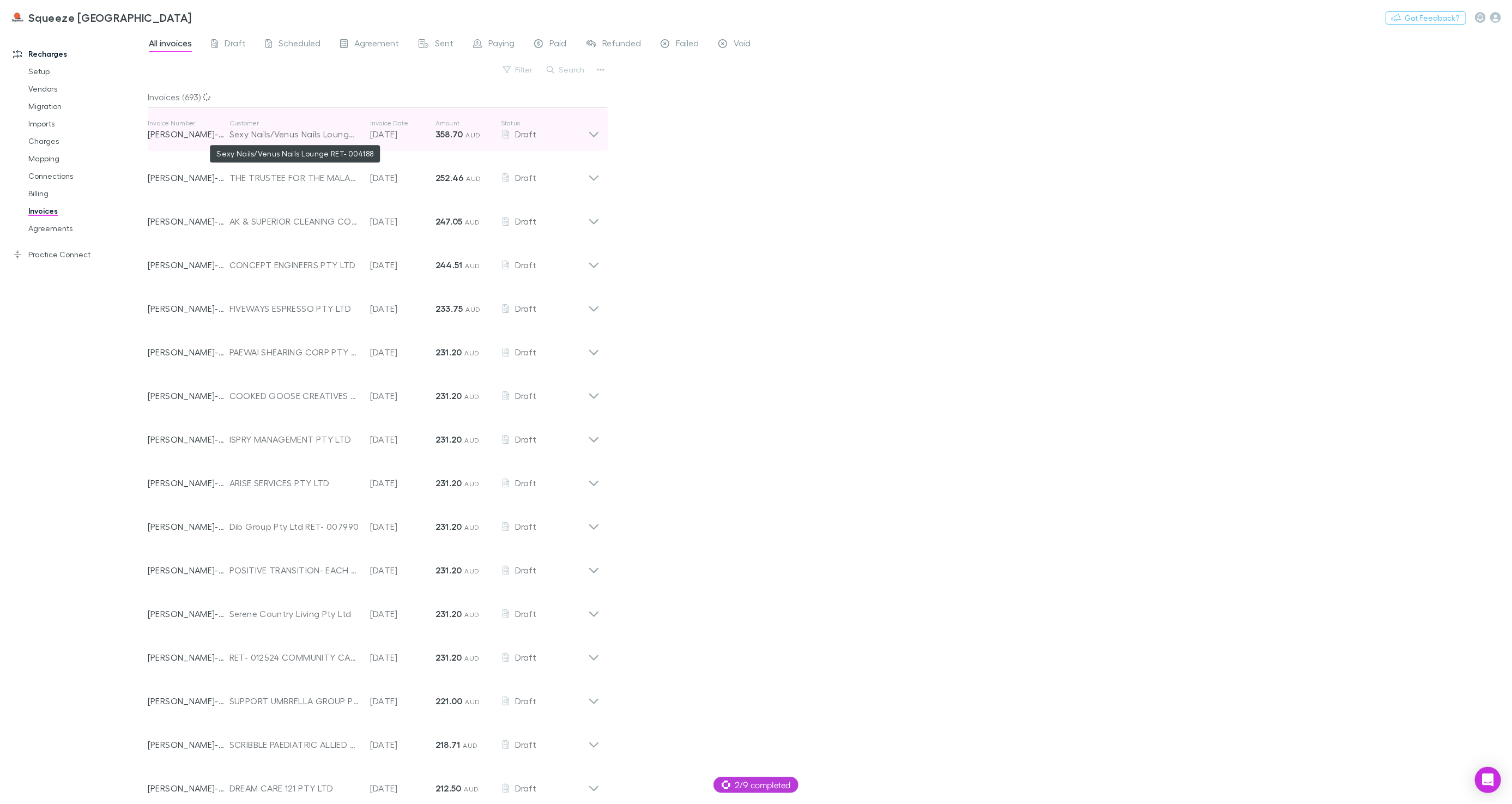
click at [253, 138] on div "Sexy Nails/Venus Nails Lounge RET- 004188" at bounding box center [295, 134] width 130 height 13
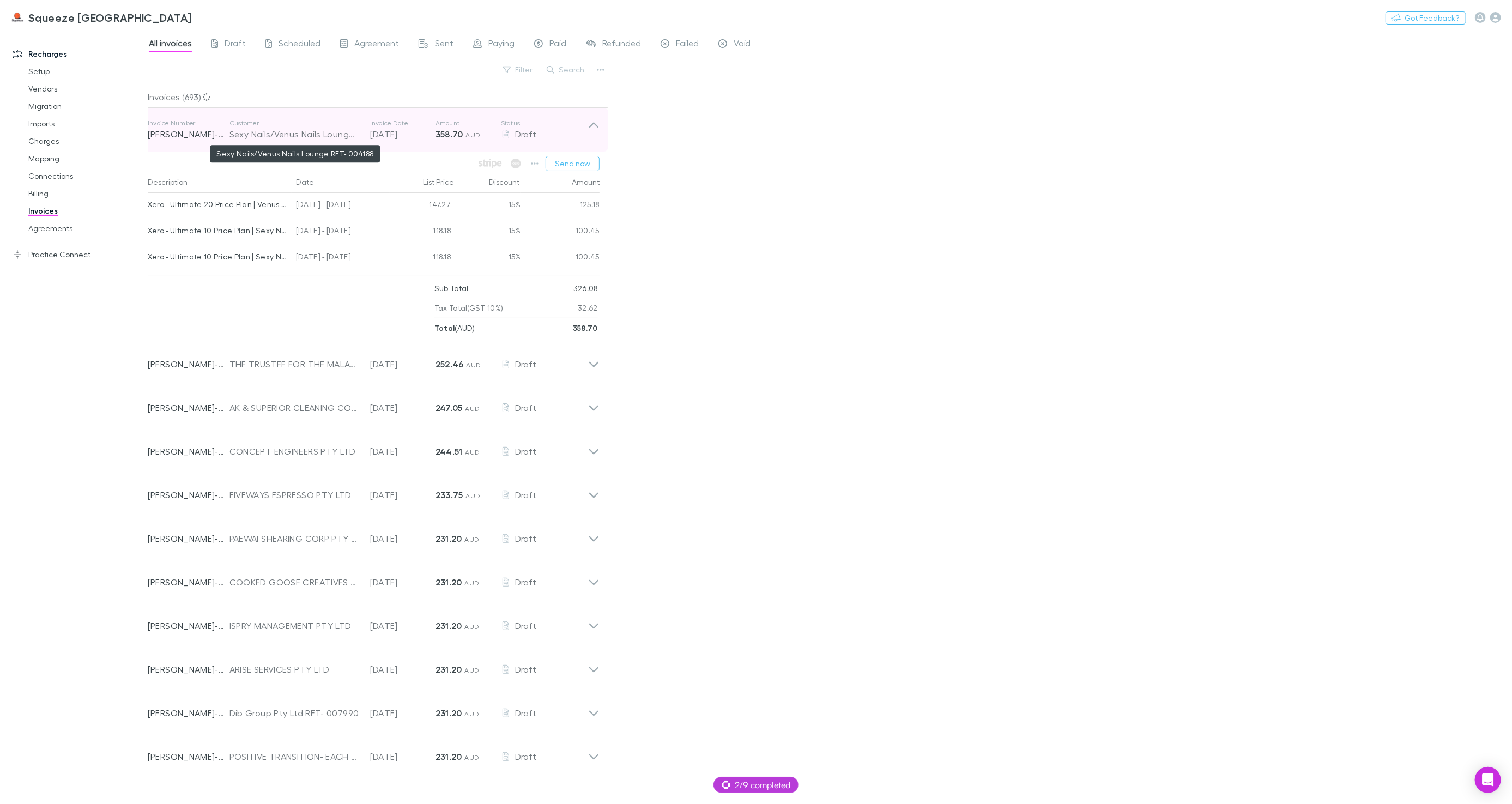
click at [253, 138] on div "Sexy Nails/Venus Nails Lounge RET- 004188" at bounding box center [295, 134] width 130 height 13
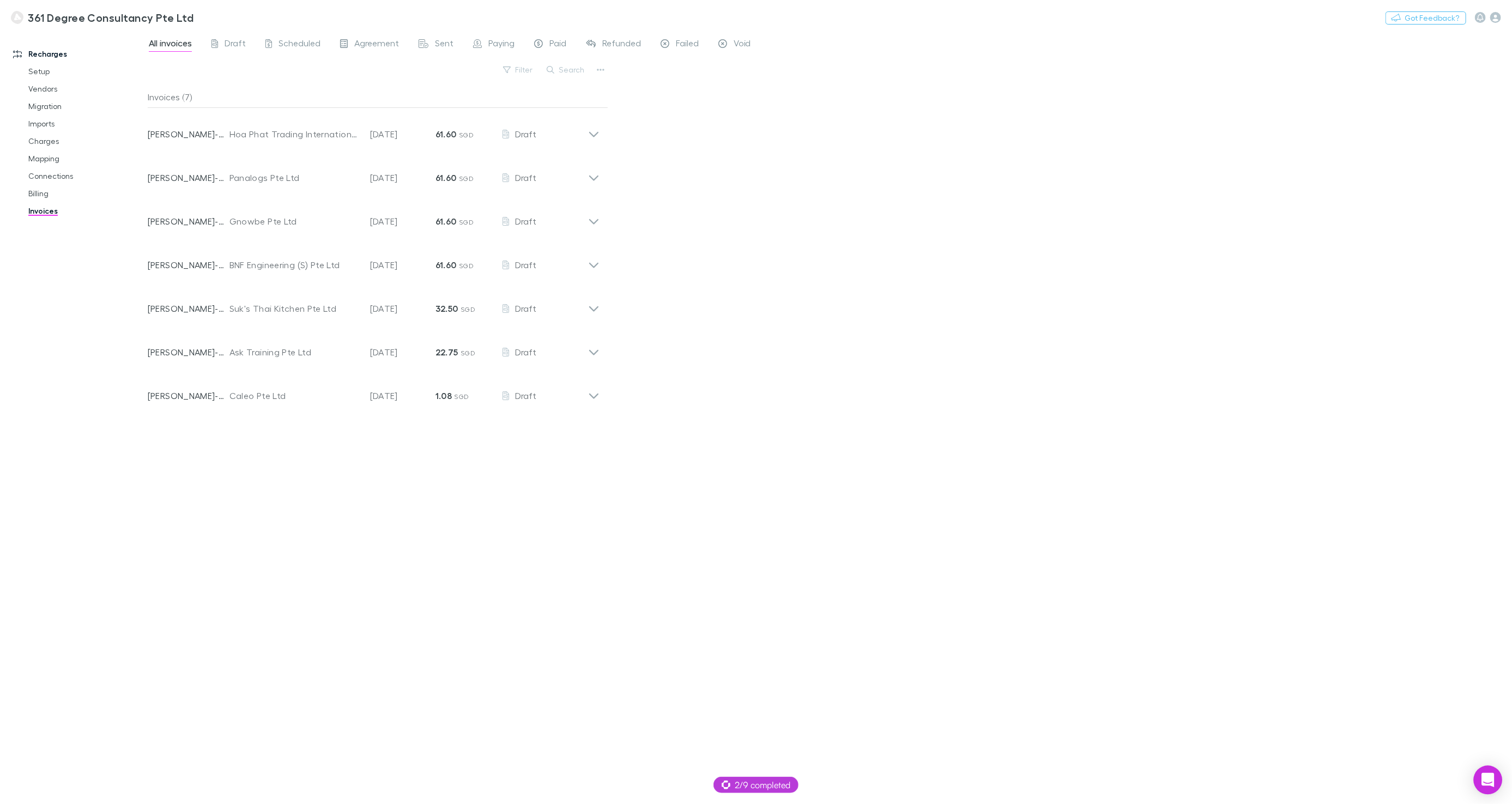
click at [859, 464] on div "Open Intercom Messenger" at bounding box center [1488, 780] width 29 height 29
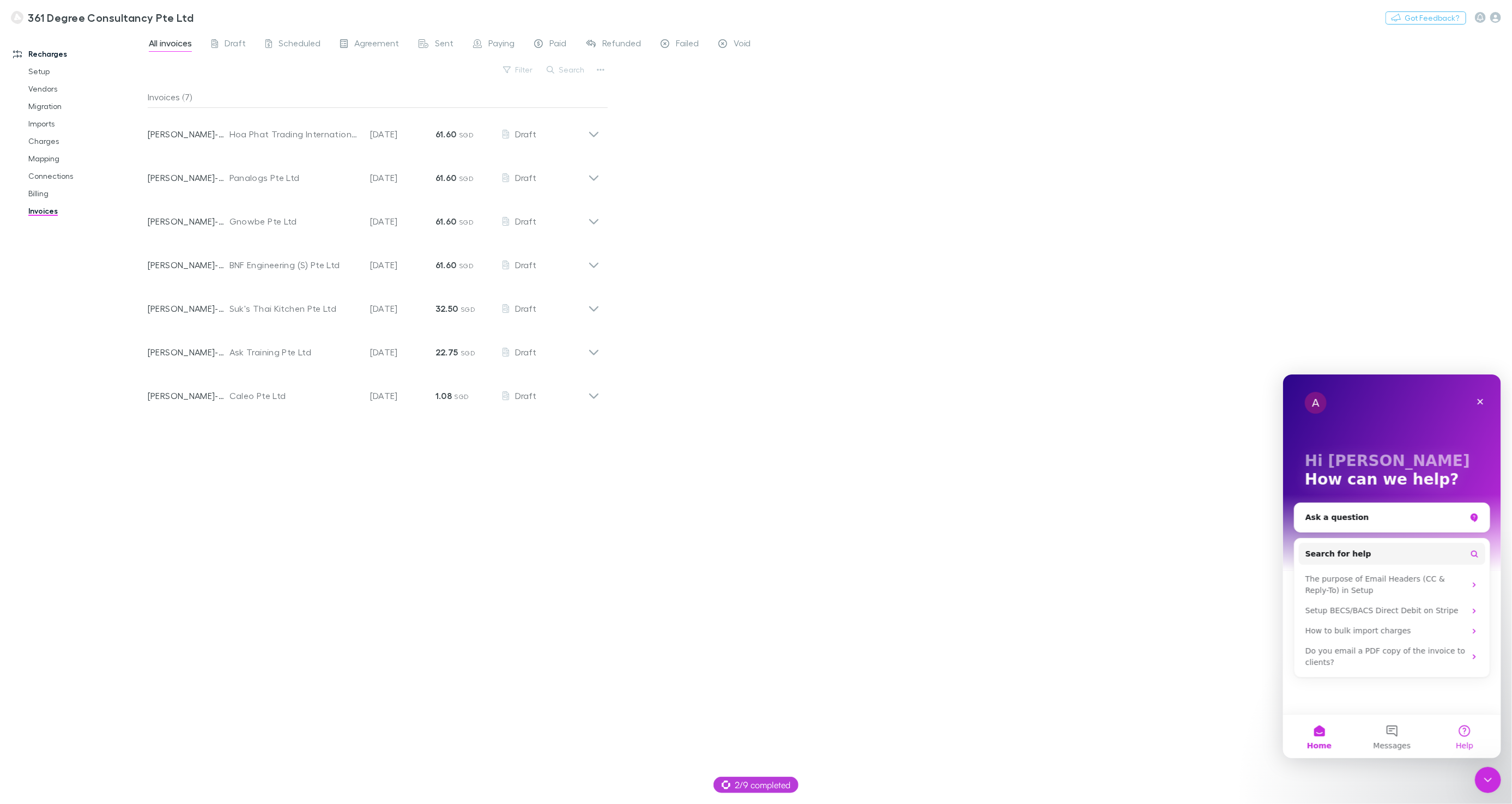
click at [859, 464] on button "Help" at bounding box center [1464, 736] width 73 height 43
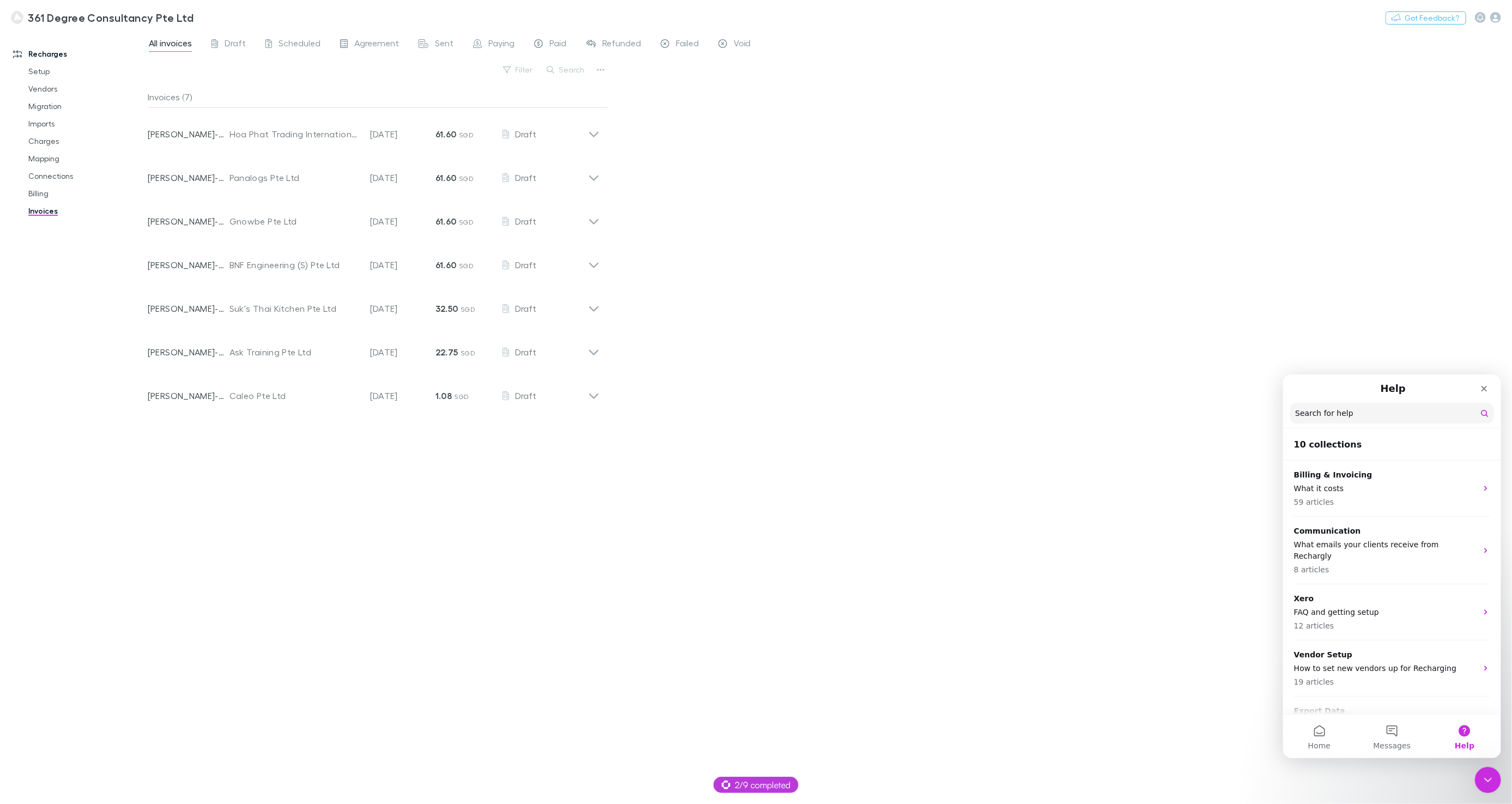
click at [859, 417] on input "Search for help" at bounding box center [1392, 413] width 204 height 21
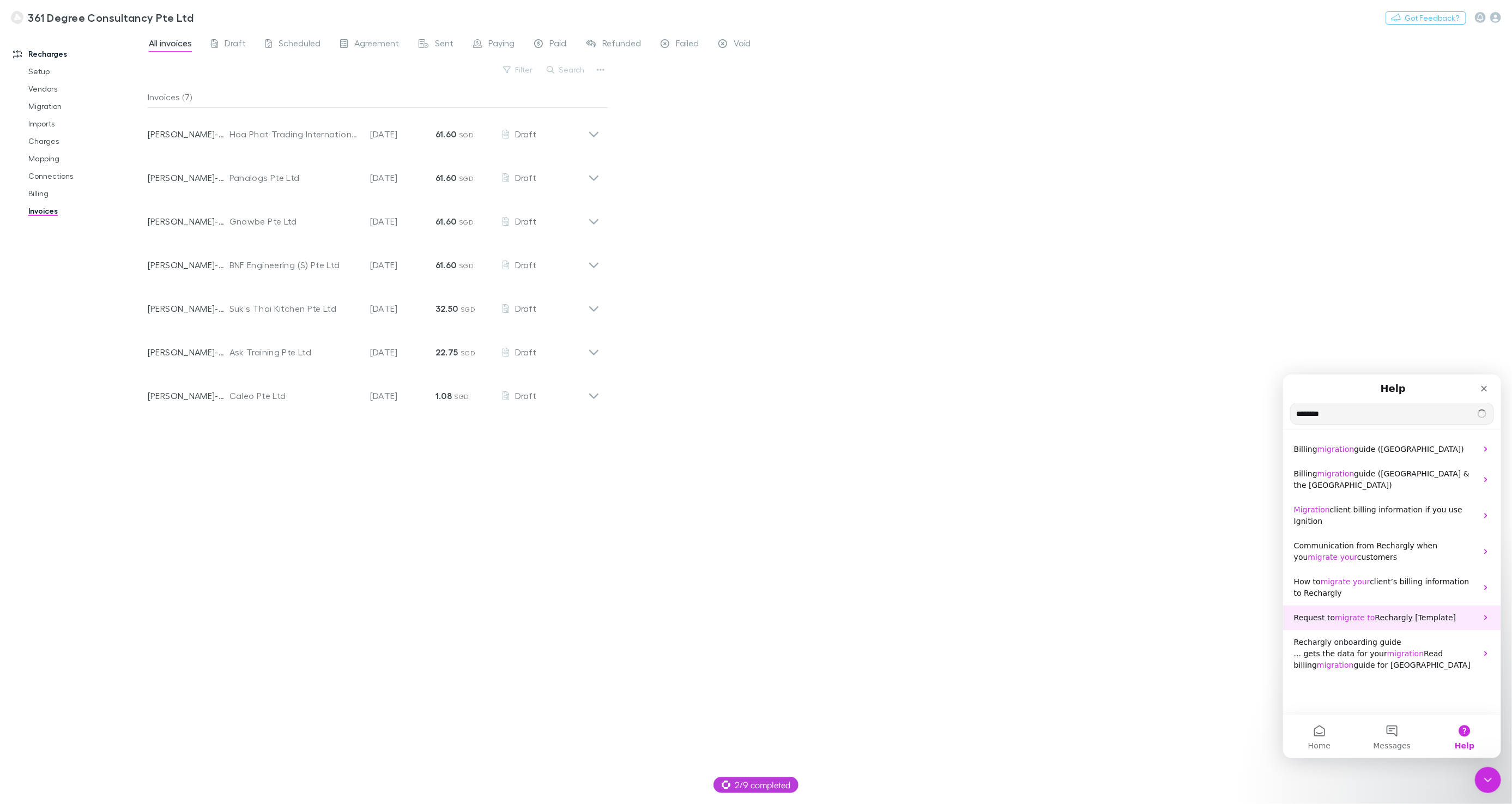
type input "********"
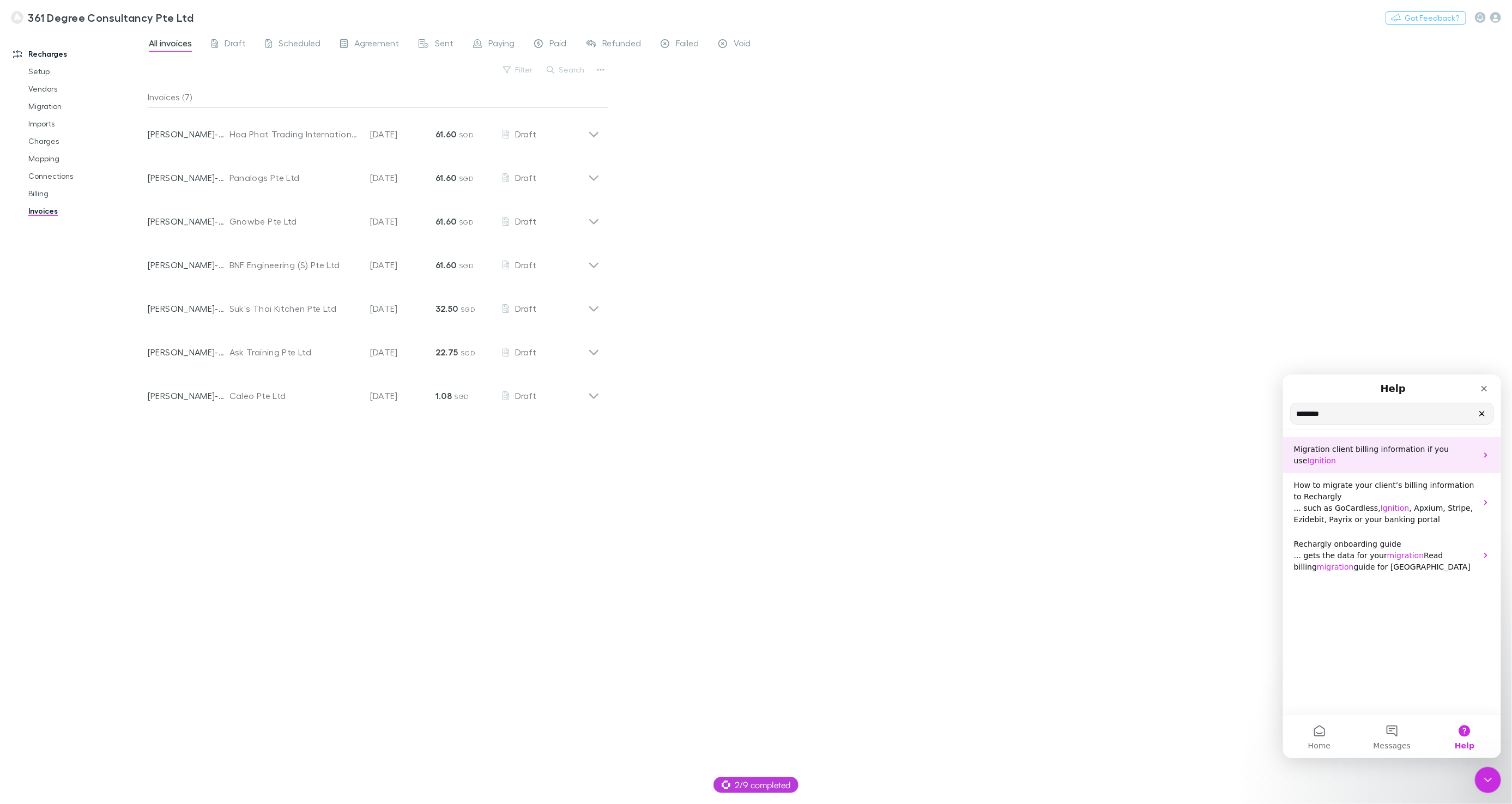
click at [859, 452] on span "Migration client billing information if you use" at bounding box center [1371, 454] width 155 height 20
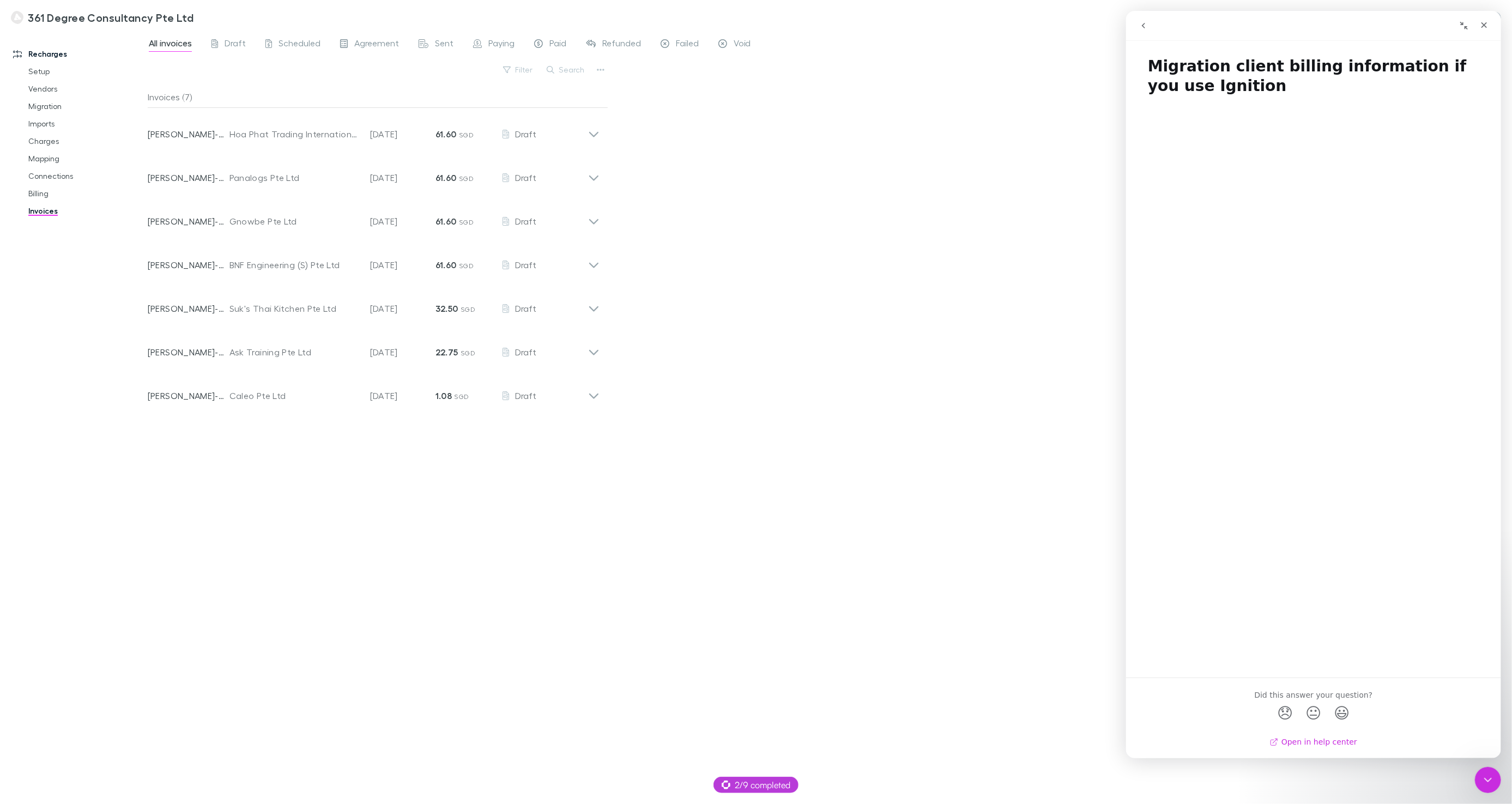
click at [859, 464] on link "Open in help center" at bounding box center [1313, 742] width 87 height 9
click at [203, 175] on p "RECH-0002" at bounding box center [188, 177] width 82 height 13
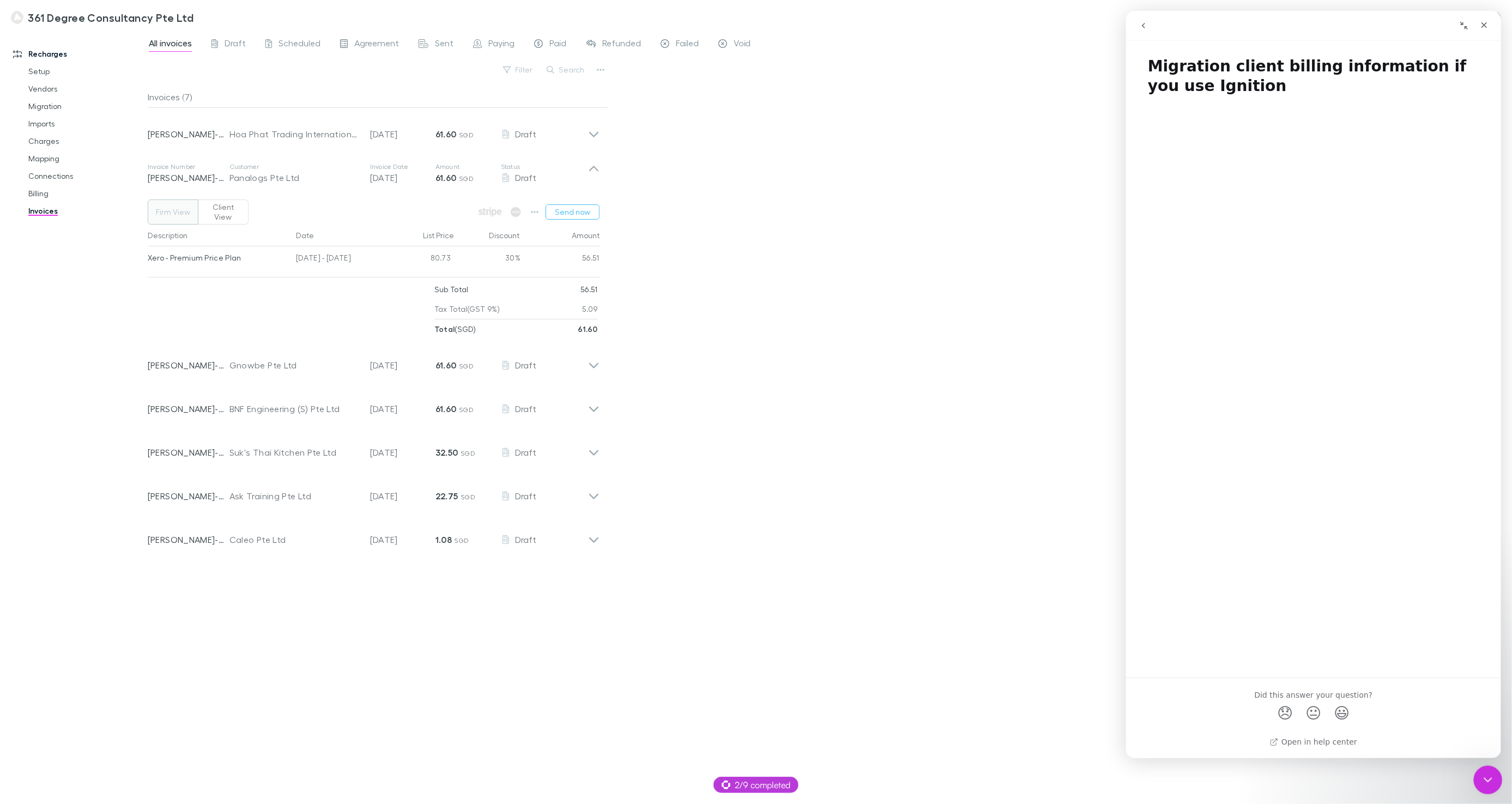
drag, startPoint x: 1494, startPoint y: 776, endPoint x: 1476, endPoint y: 776, distance: 18.0
click at [859, 464] on div "Close Intercom Messenger" at bounding box center [1487, 779] width 26 height 26
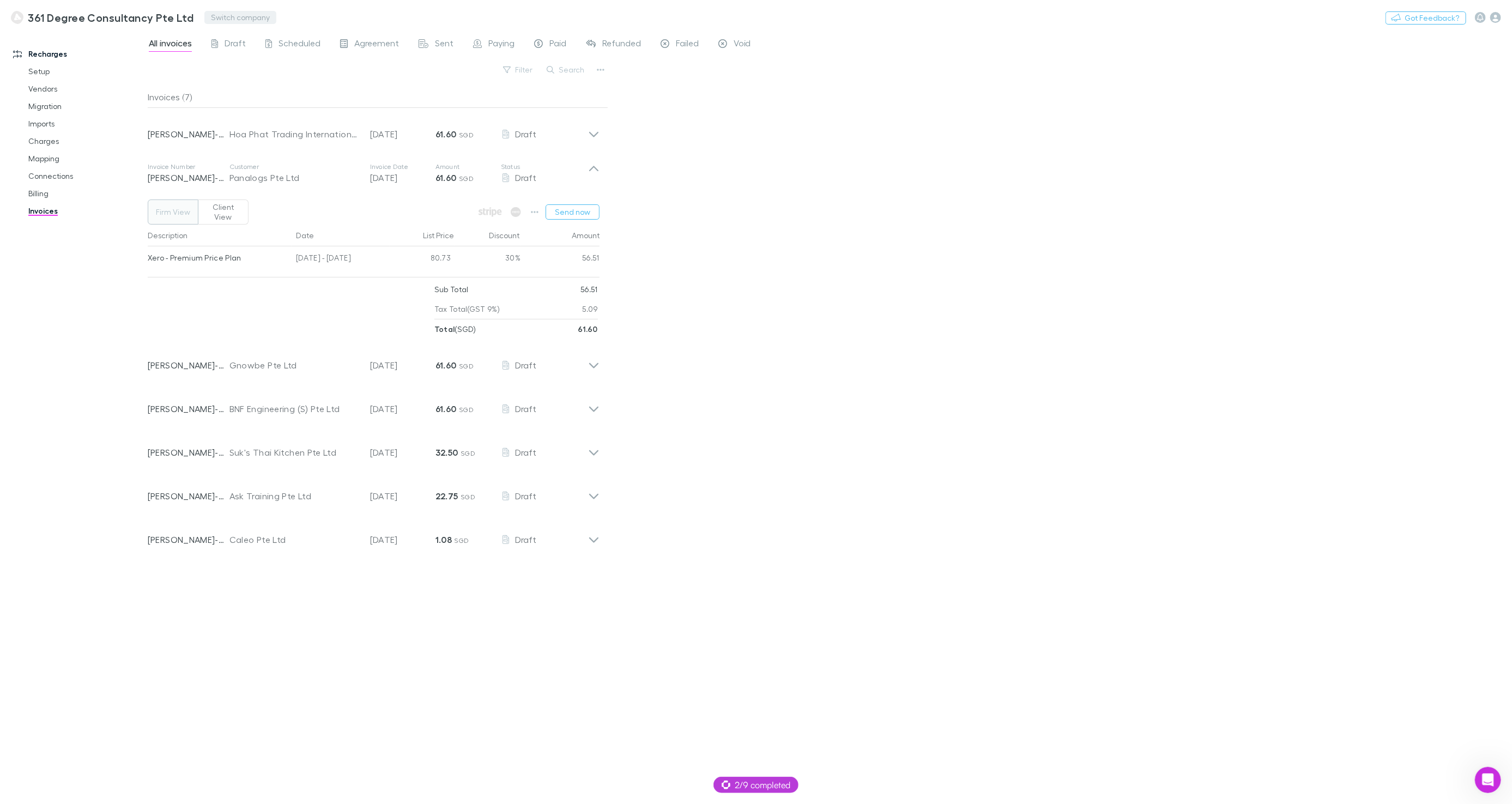
click at [206, 16] on button "Switch company" at bounding box center [240, 17] width 72 height 13
type input "*****"
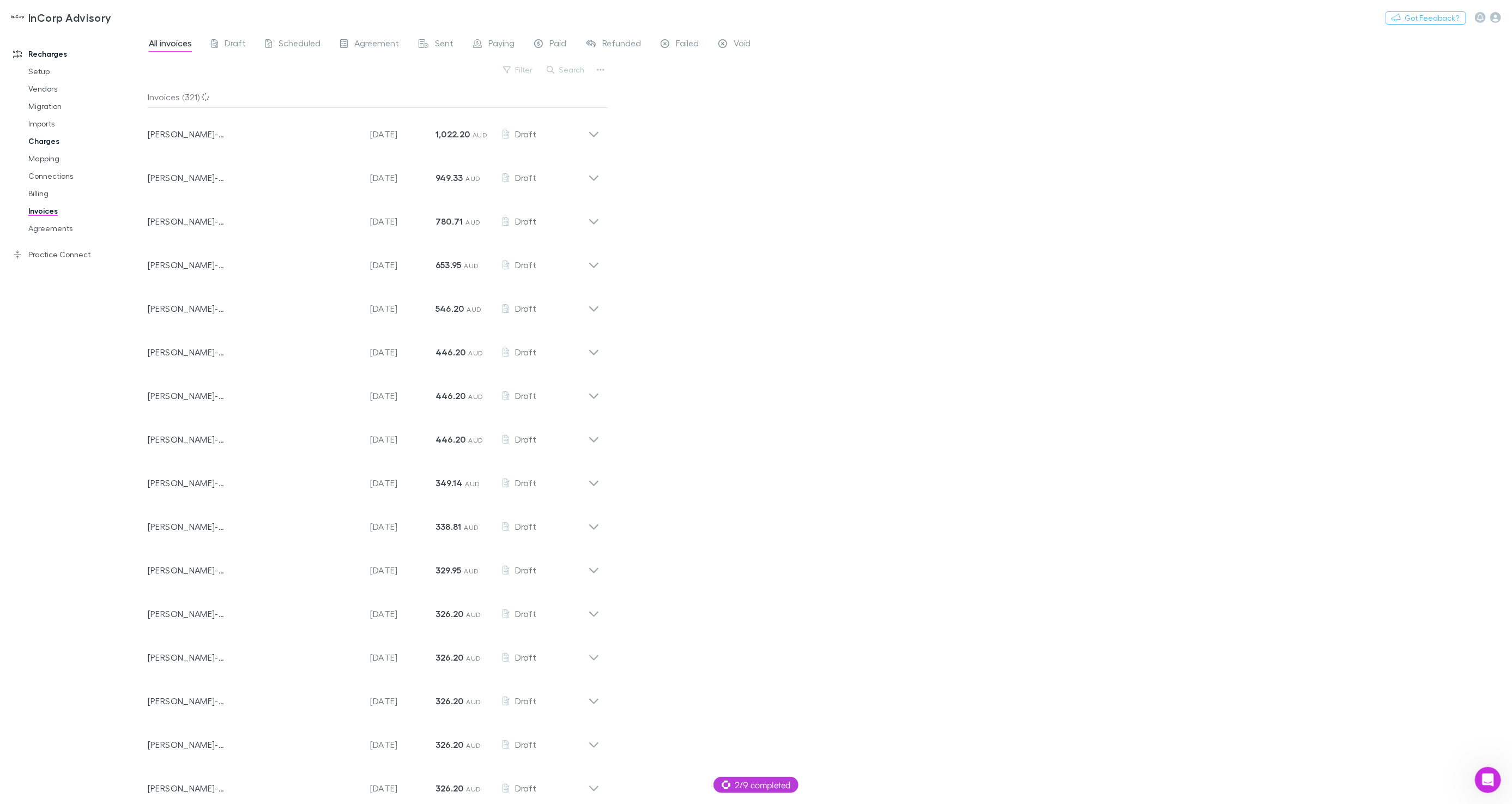
click at [49, 142] on link "Charges" at bounding box center [81, 141] width 128 height 17
